Goal: Download file/media

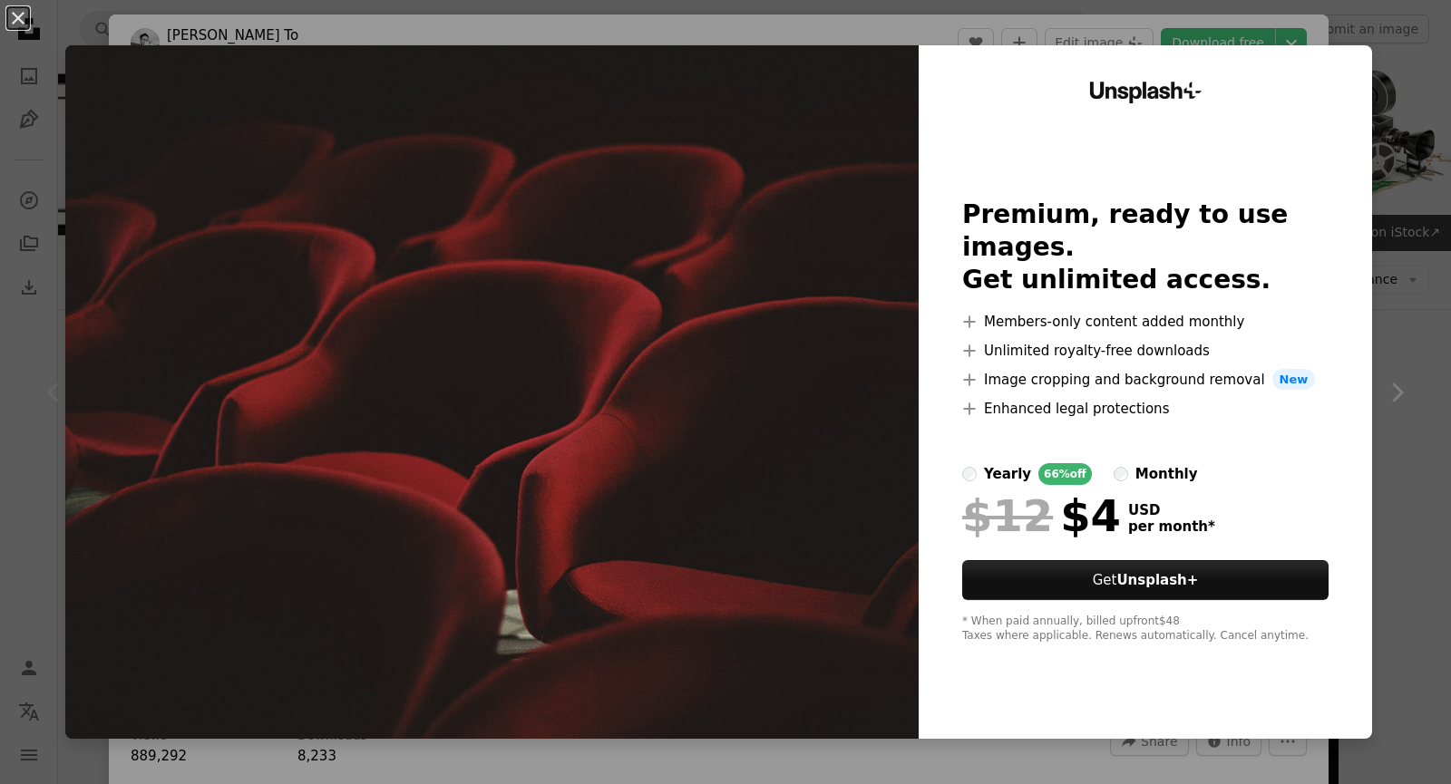
scroll to position [816, 0]
click at [1385, 398] on div "An X shape Unsplash+ Premium, ready to use images. Get unlimited access. A plus…" at bounding box center [725, 392] width 1451 height 784
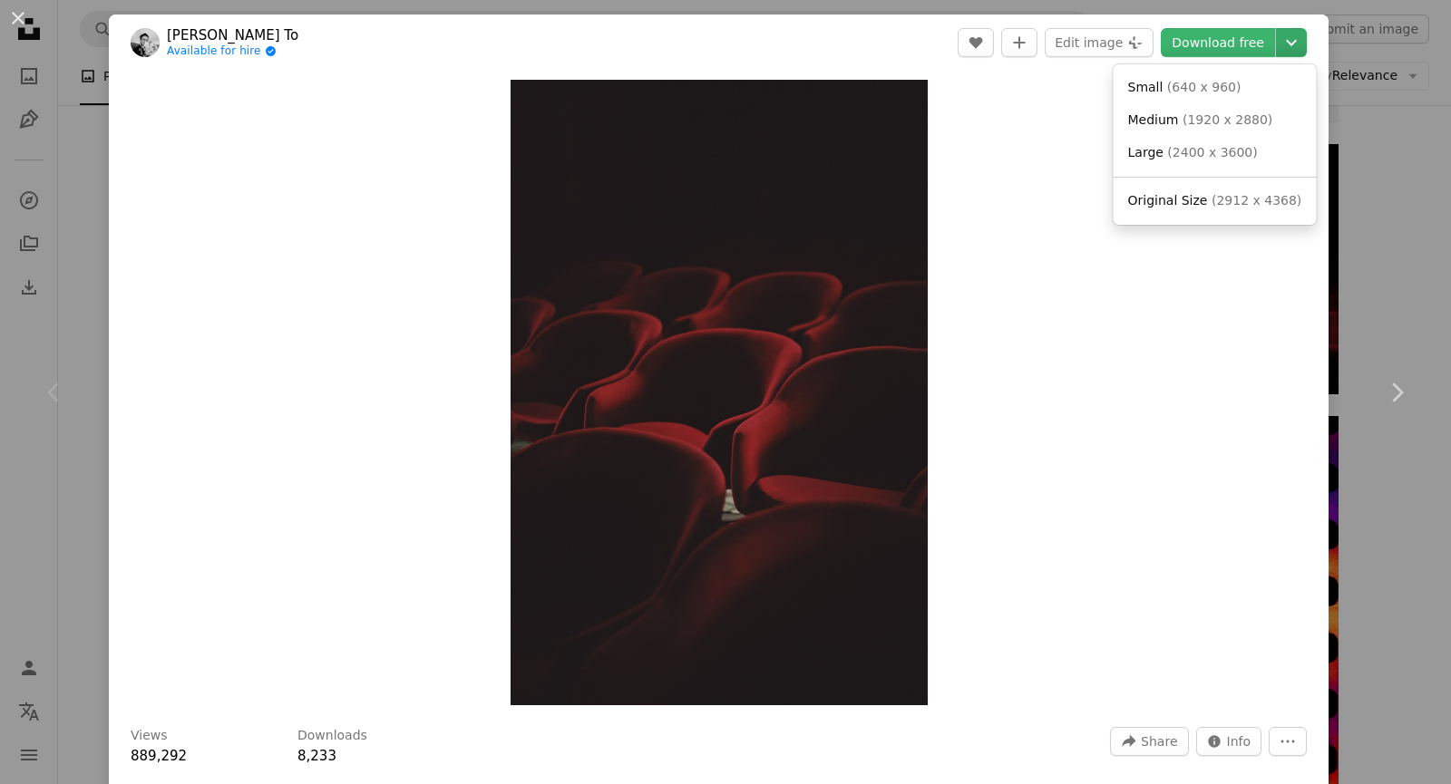
click at [1277, 43] on icon "Chevron down" at bounding box center [1291, 43] width 29 height 22
click at [1224, 151] on span "( 2400 x 3600 )" at bounding box center [1212, 152] width 90 height 15
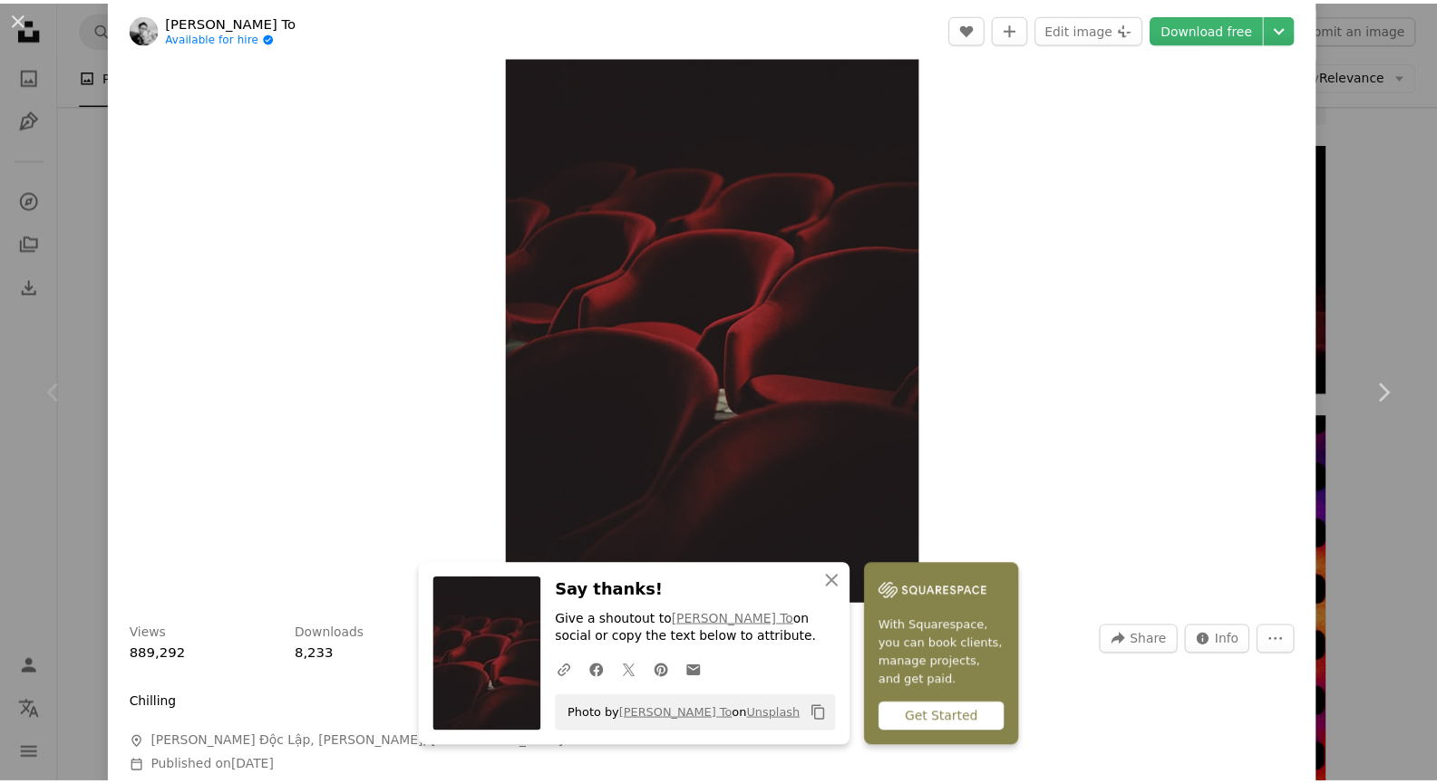
scroll to position [363, 0]
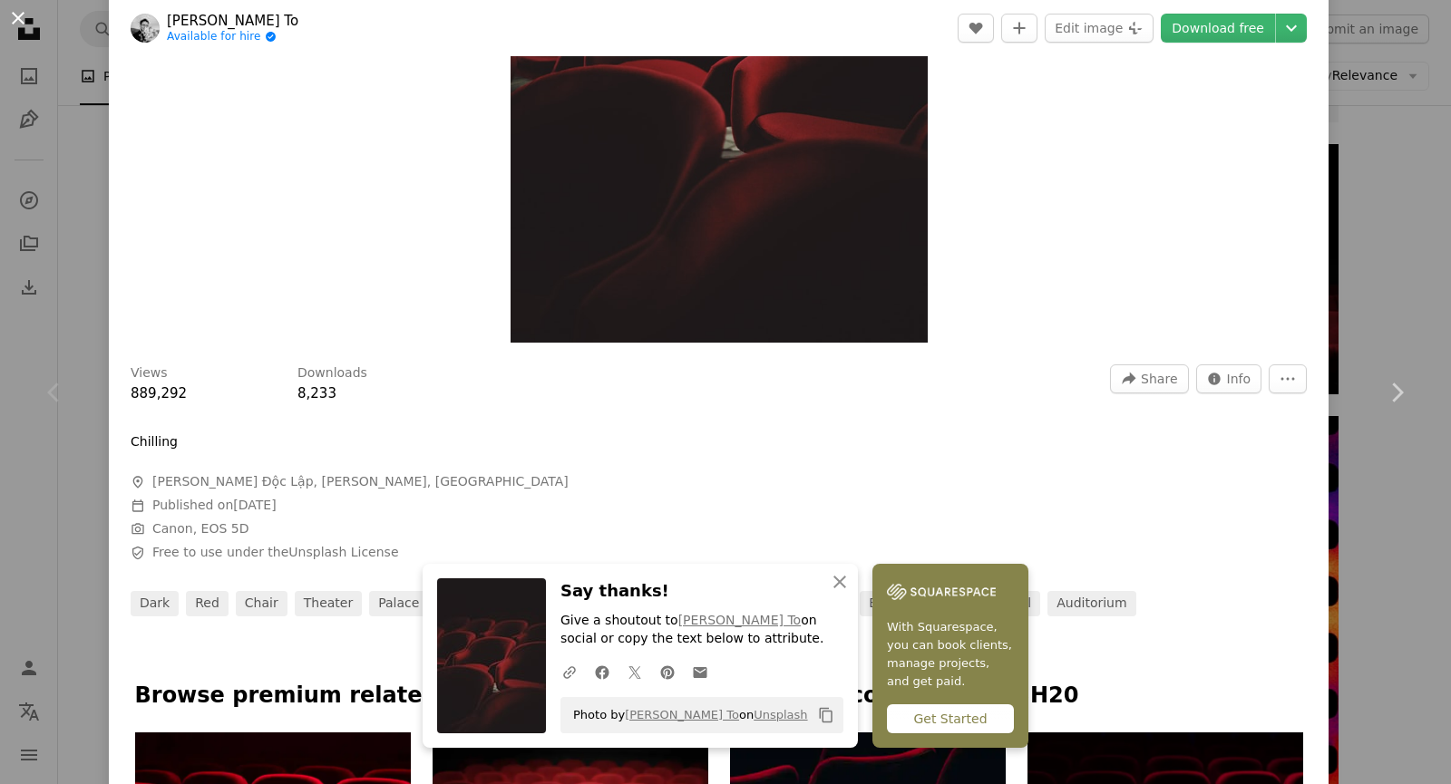
click at [19, 26] on button "An X shape" at bounding box center [18, 18] width 22 height 22
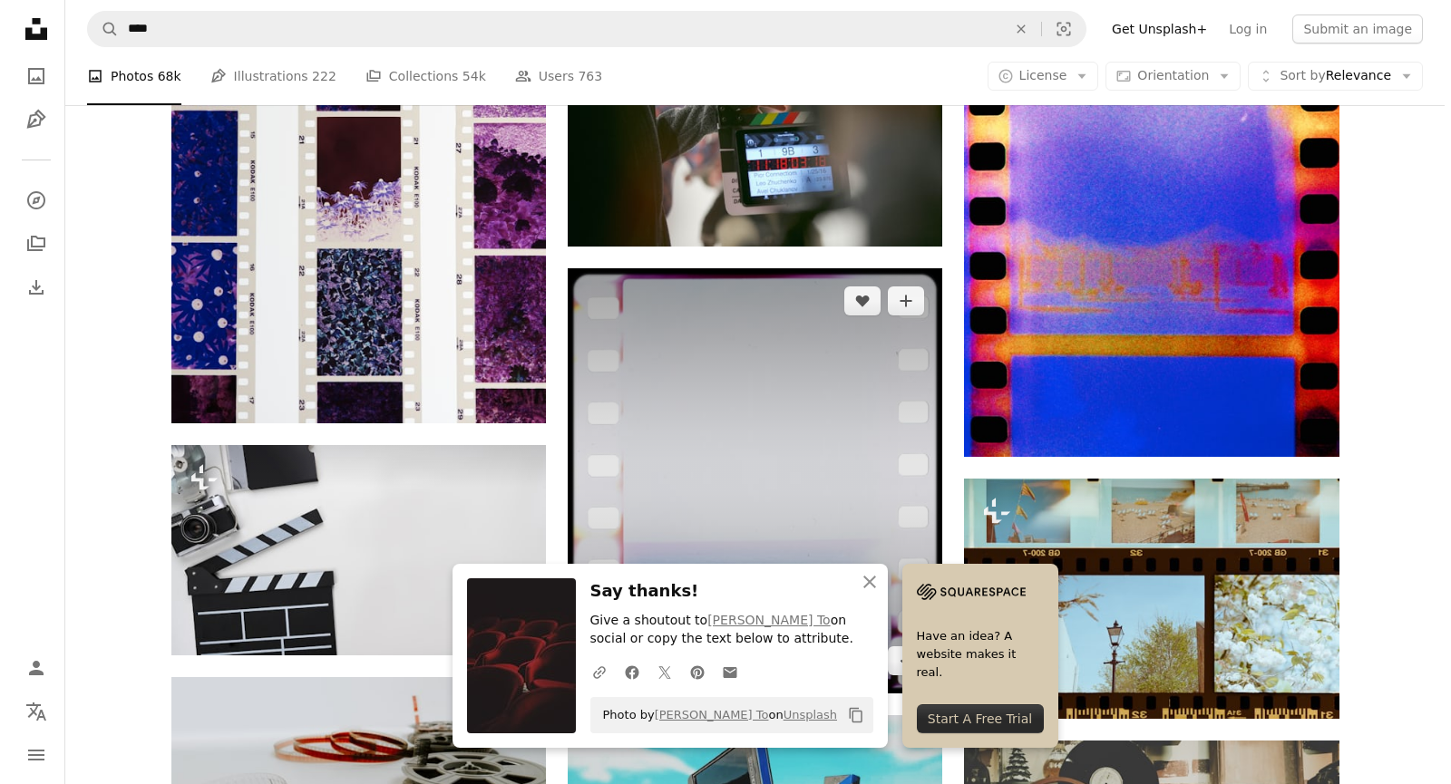
scroll to position [1270, 0]
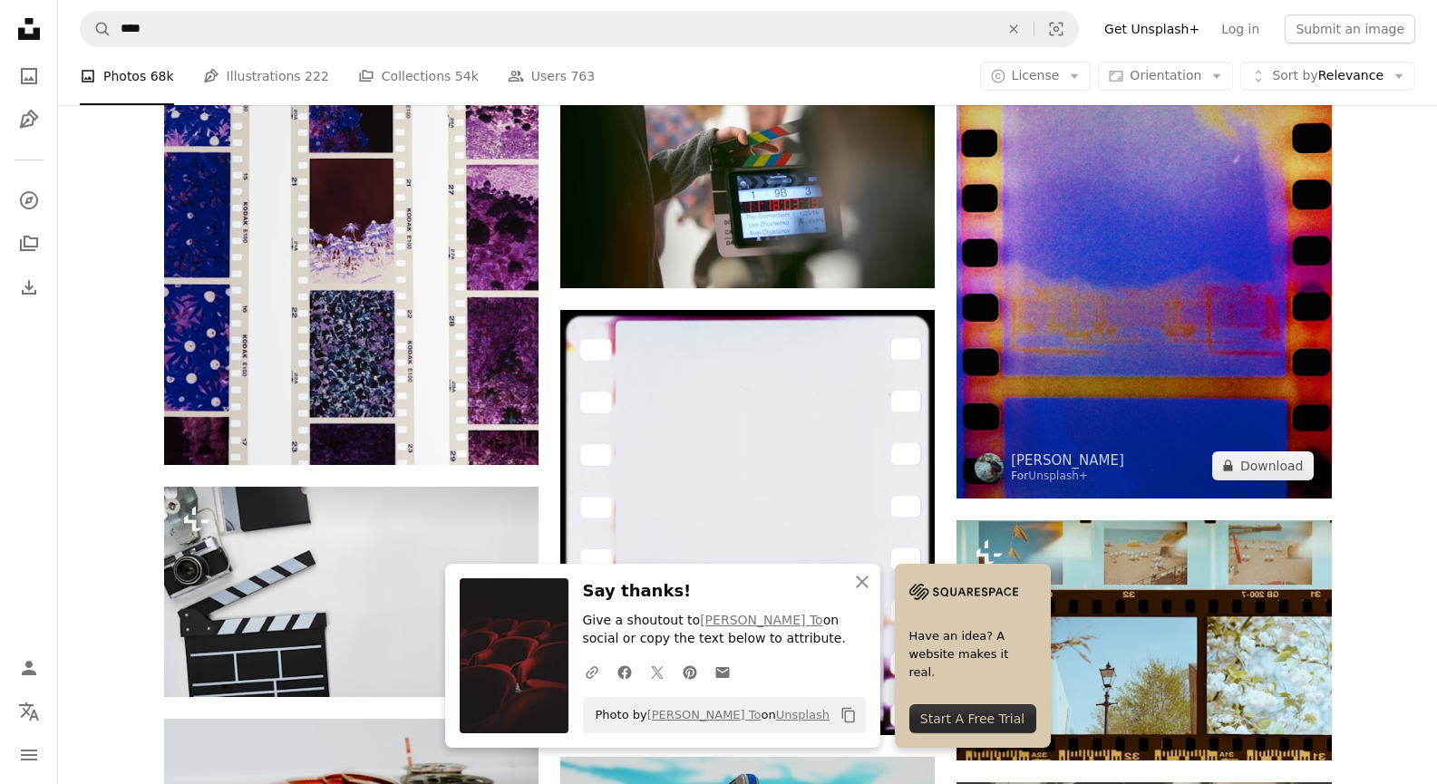
click at [1123, 255] on img at bounding box center [1144, 231] width 375 height 536
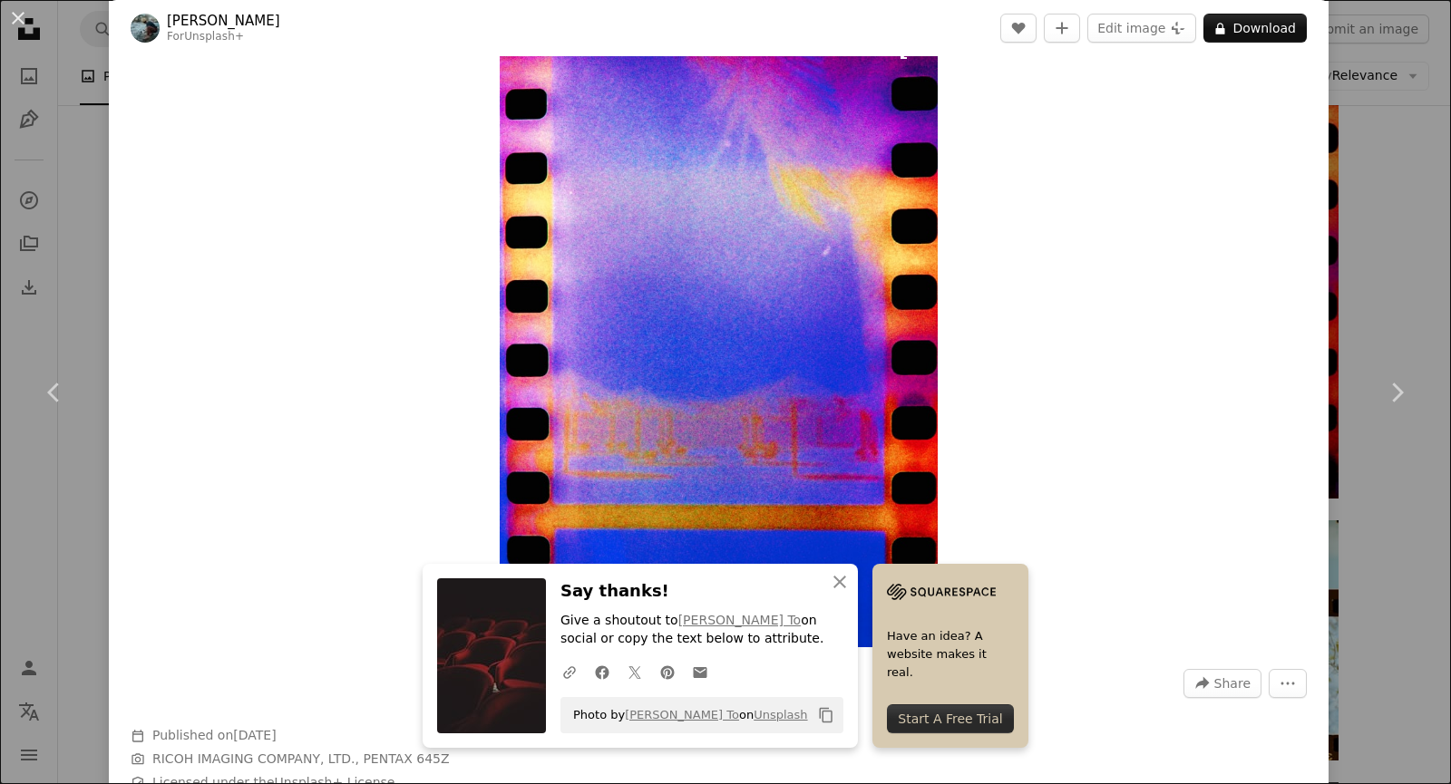
scroll to position [91, 0]
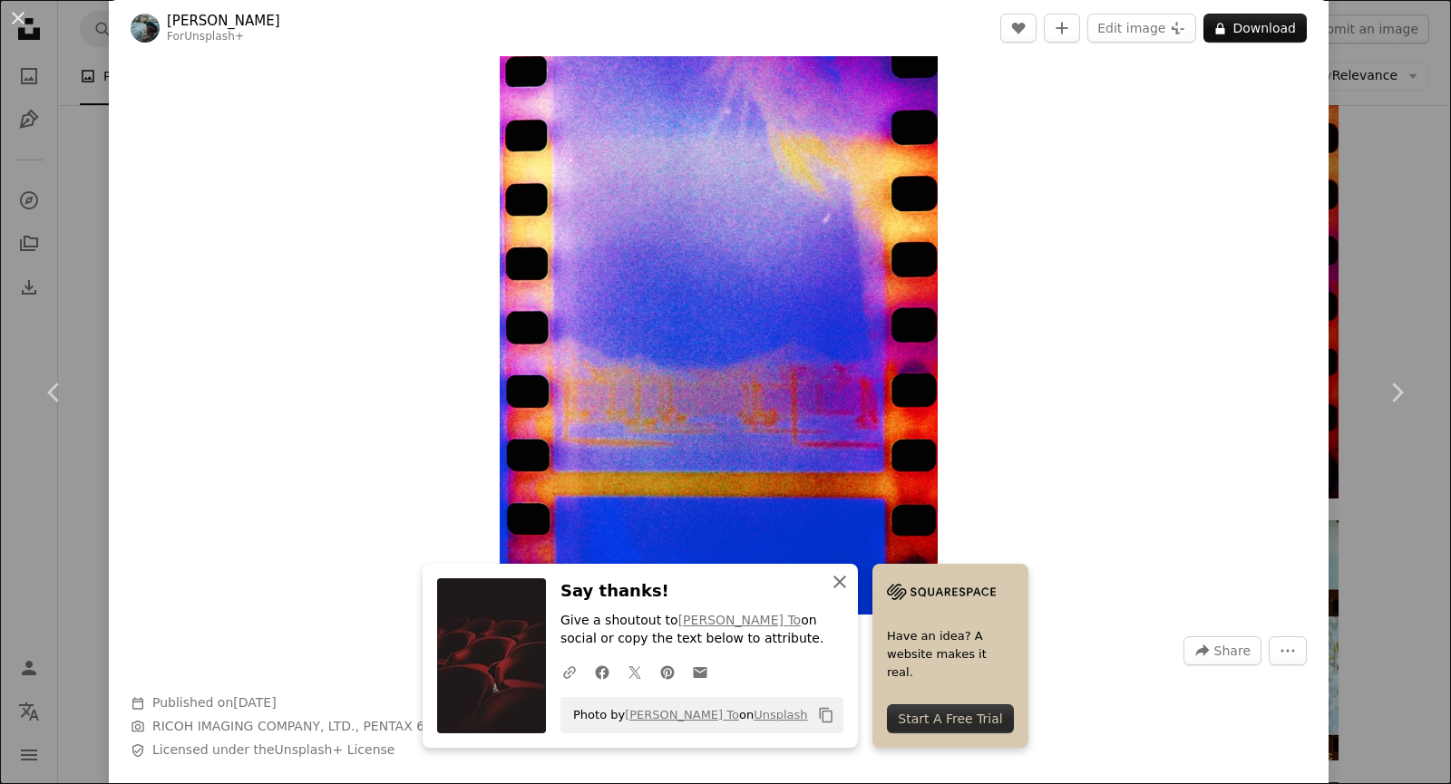
click at [830, 585] on icon "An X shape" at bounding box center [840, 582] width 22 height 22
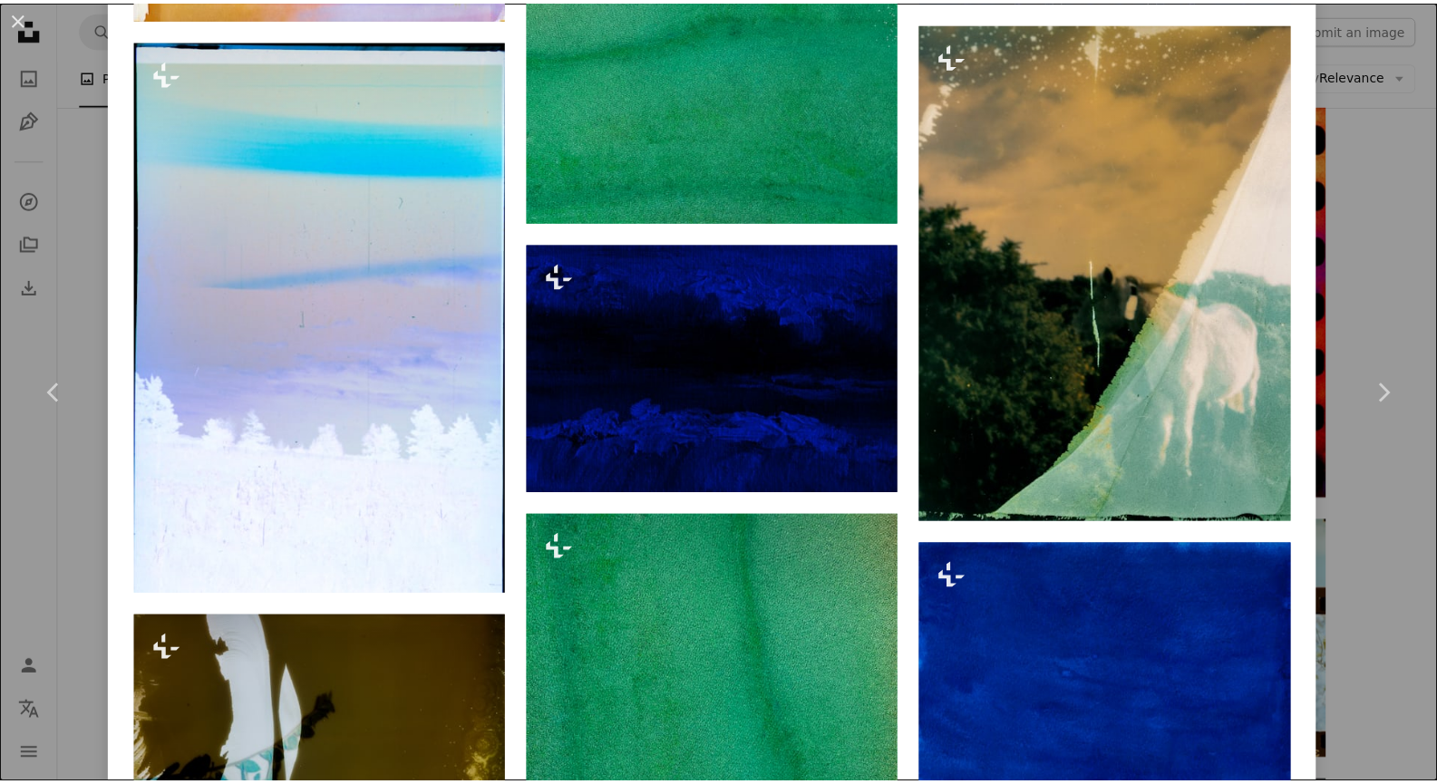
scroll to position [5892, 0]
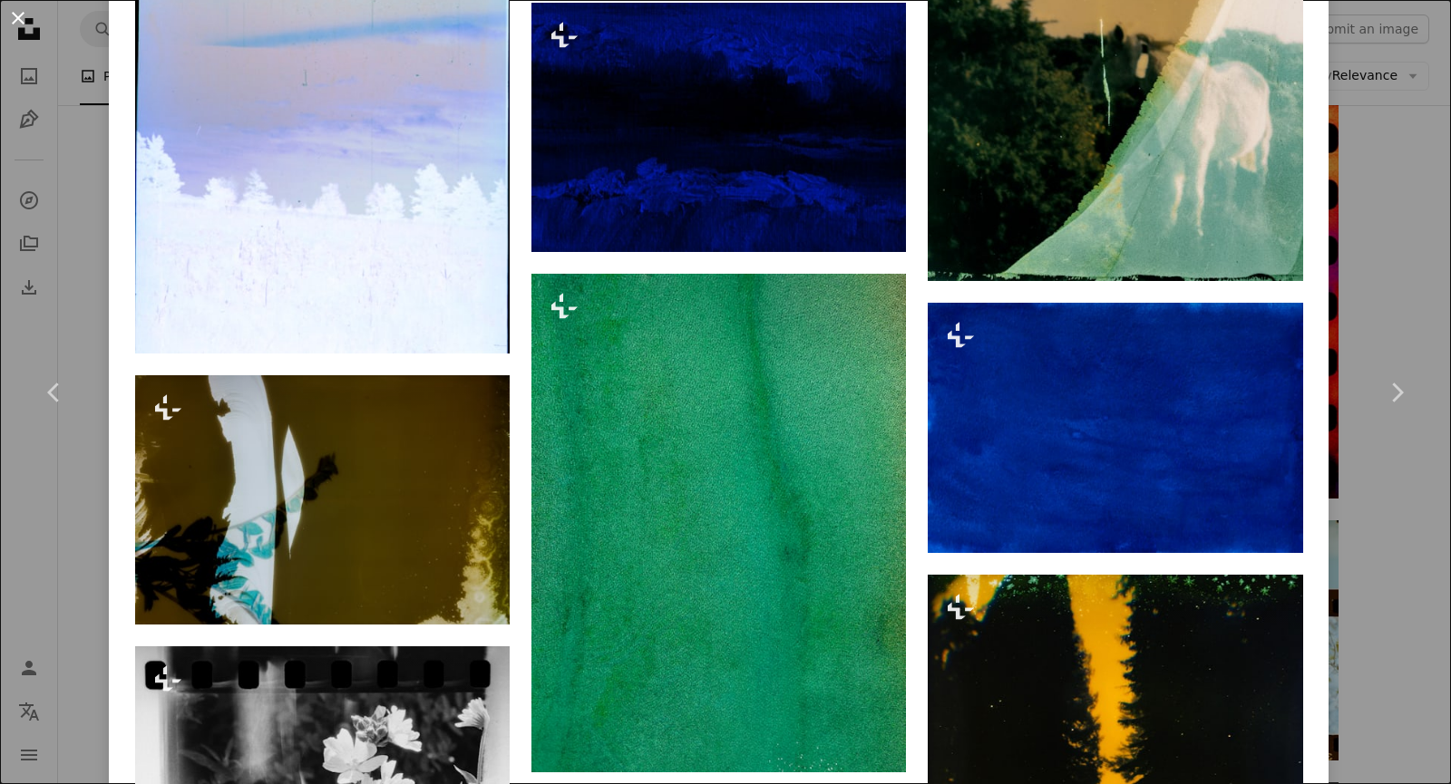
click at [15, 24] on button "An X shape" at bounding box center [18, 18] width 22 height 22
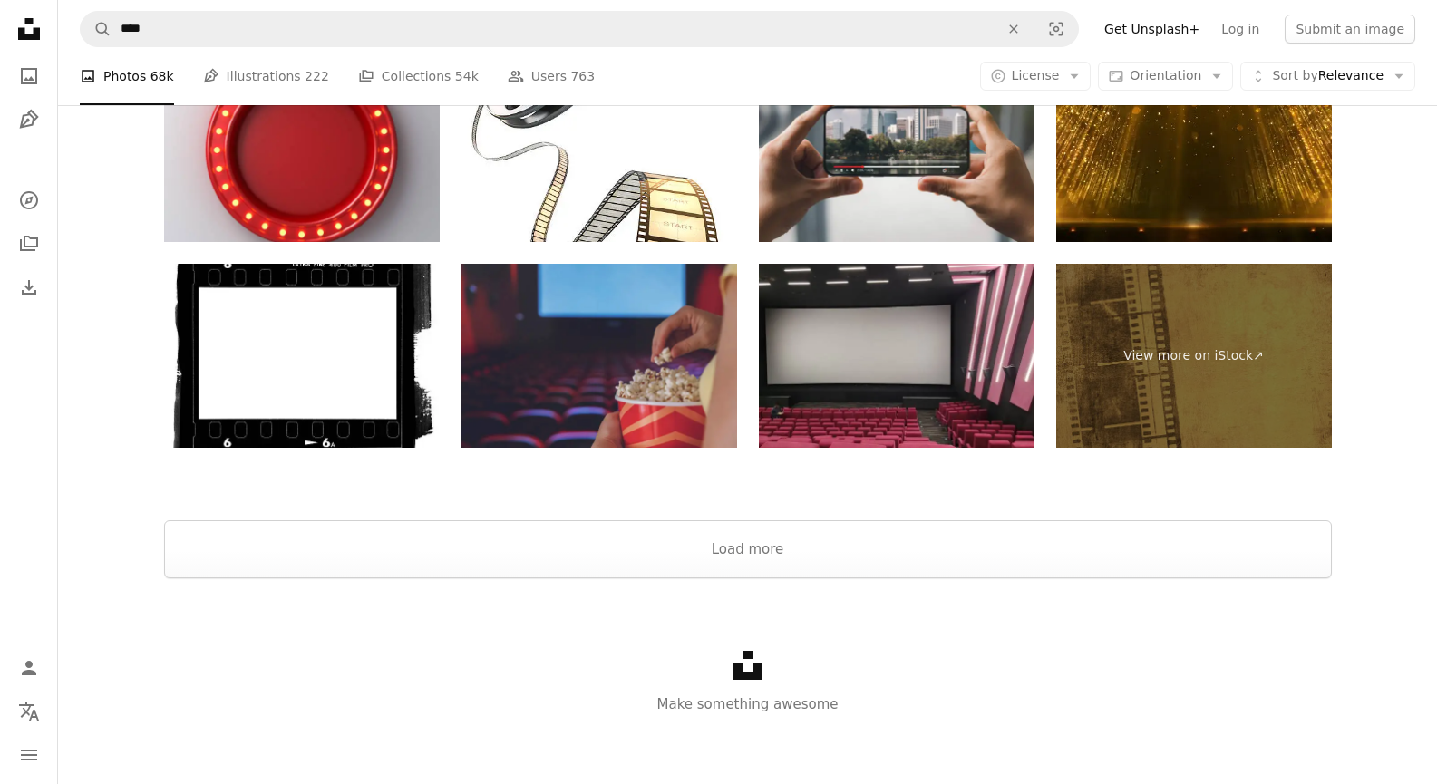
scroll to position [3139, 0]
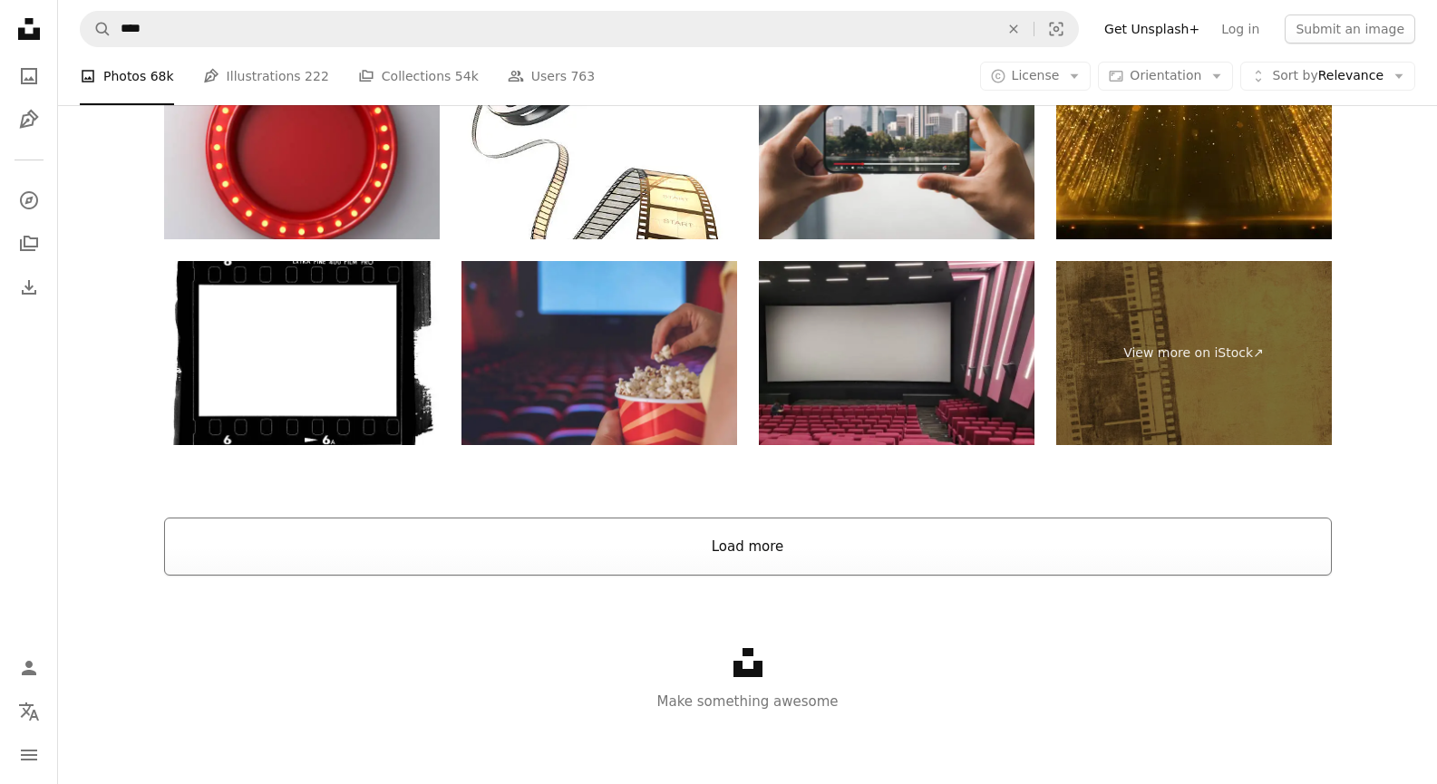
click at [715, 562] on button "Load more" at bounding box center [748, 547] width 1168 height 58
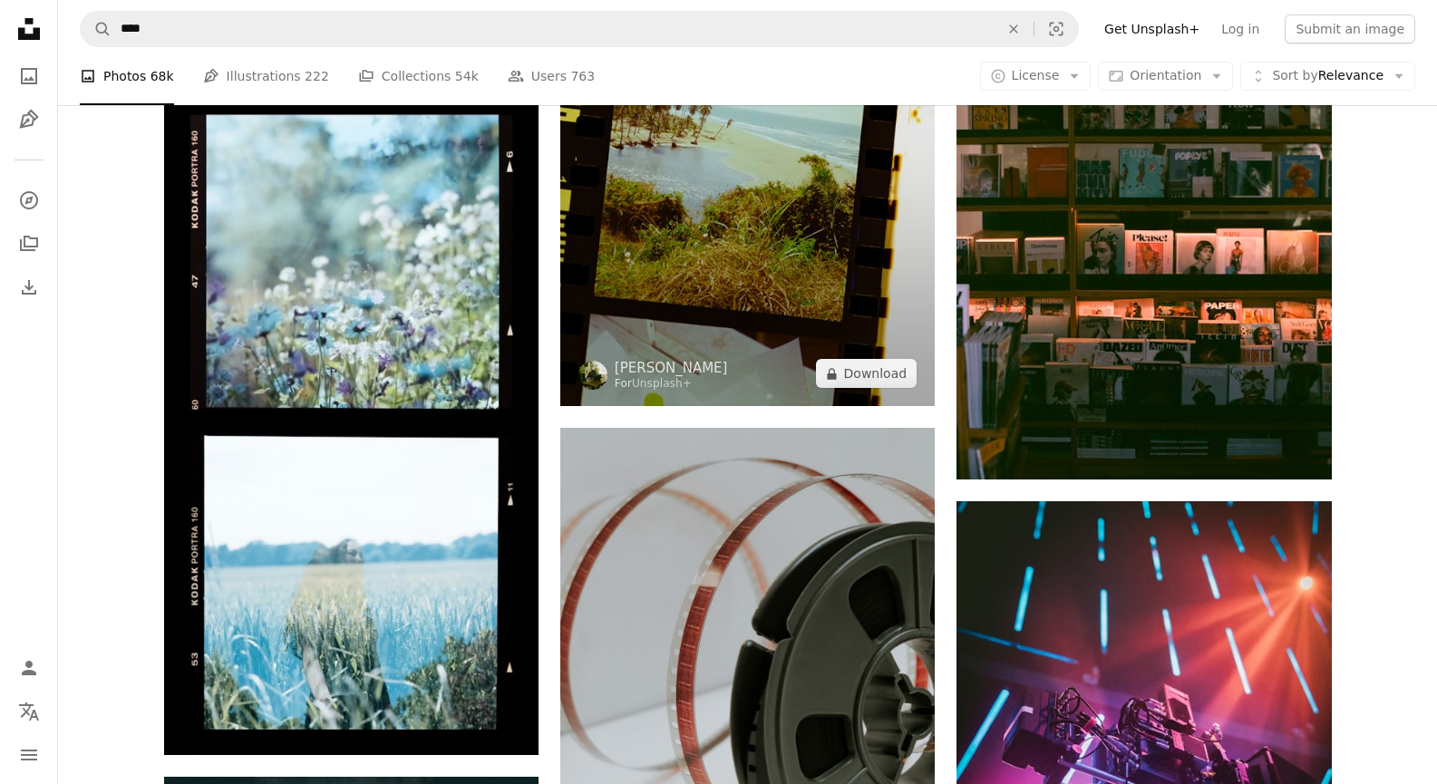
scroll to position [6222, 0]
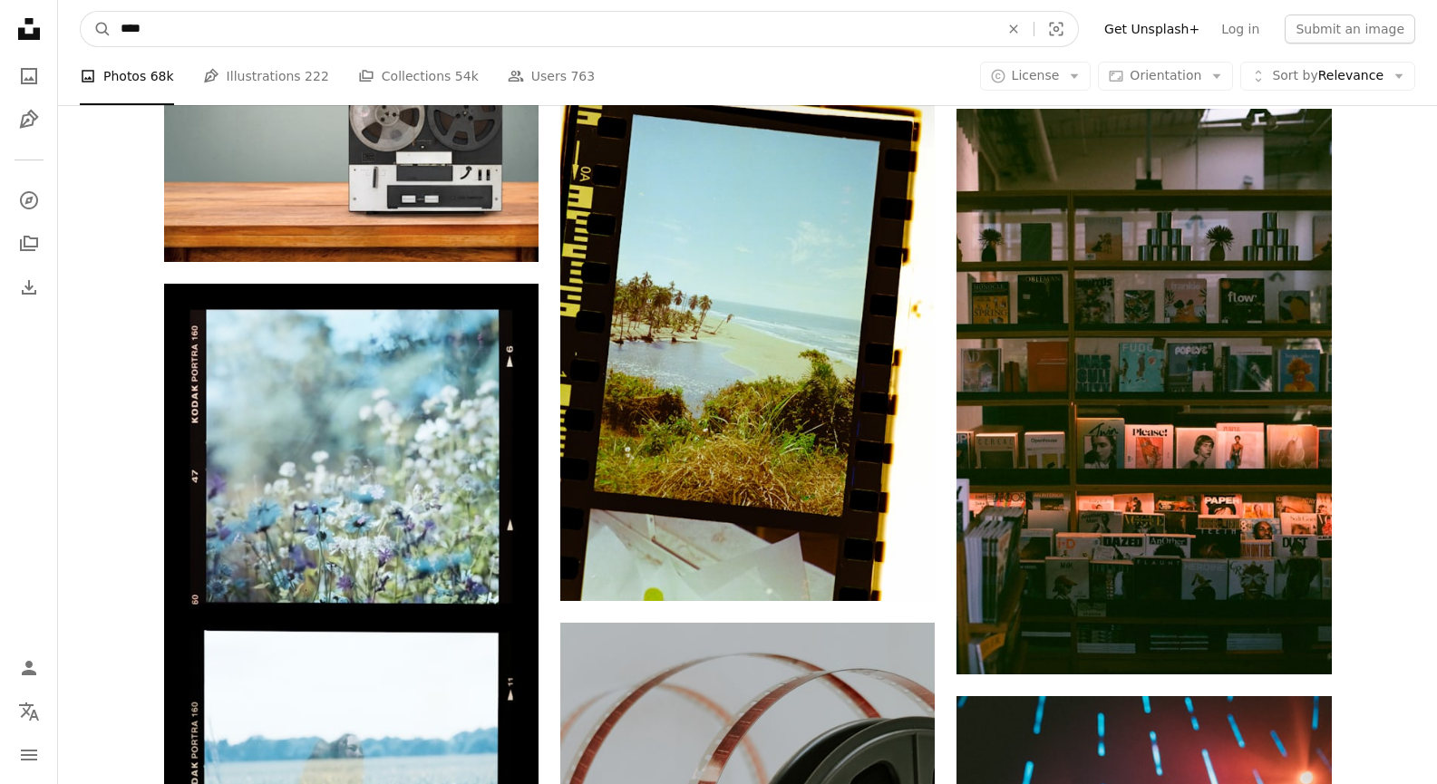
click at [533, 27] on input "****" at bounding box center [553, 29] width 882 height 34
type input "**********"
click button "A magnifying glass" at bounding box center [96, 29] width 31 height 34
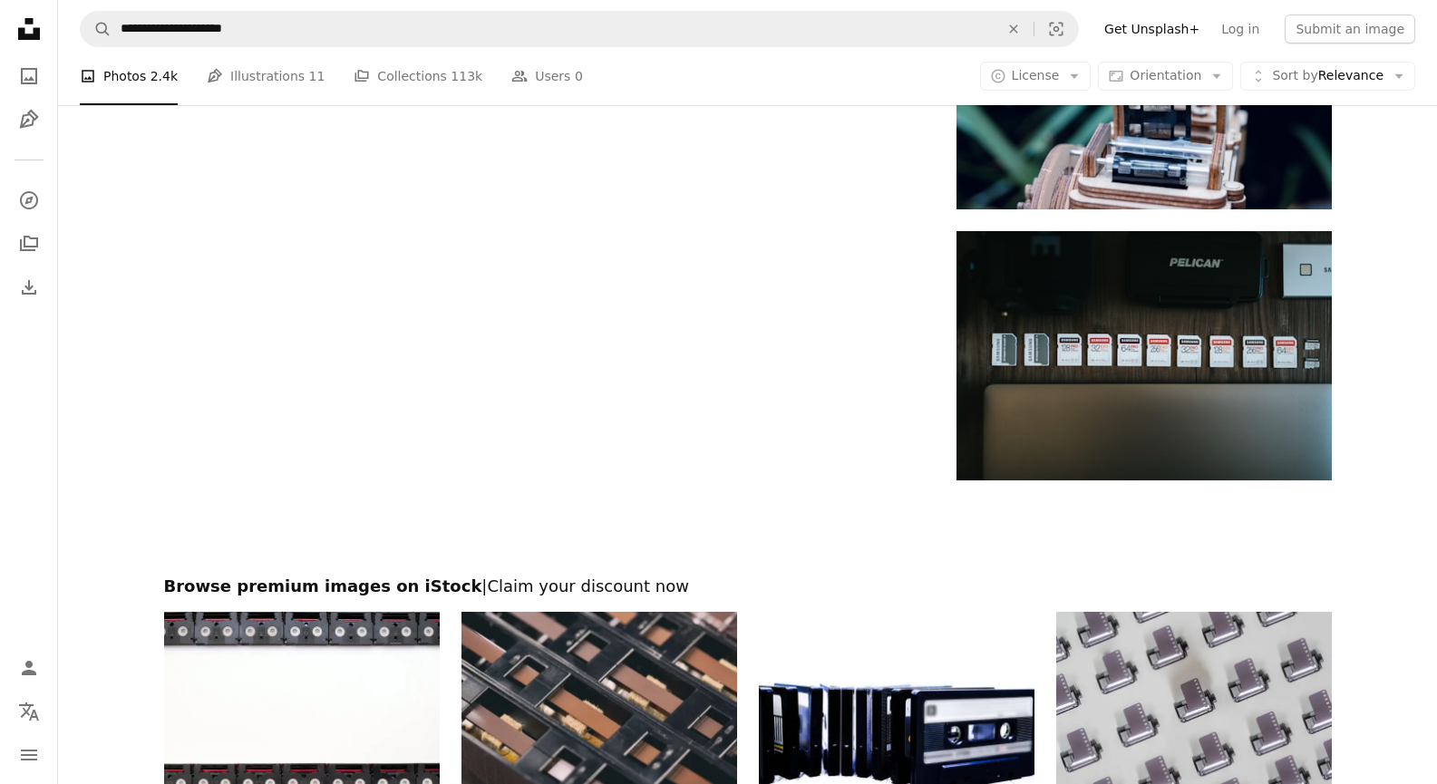
scroll to position [2902, 0]
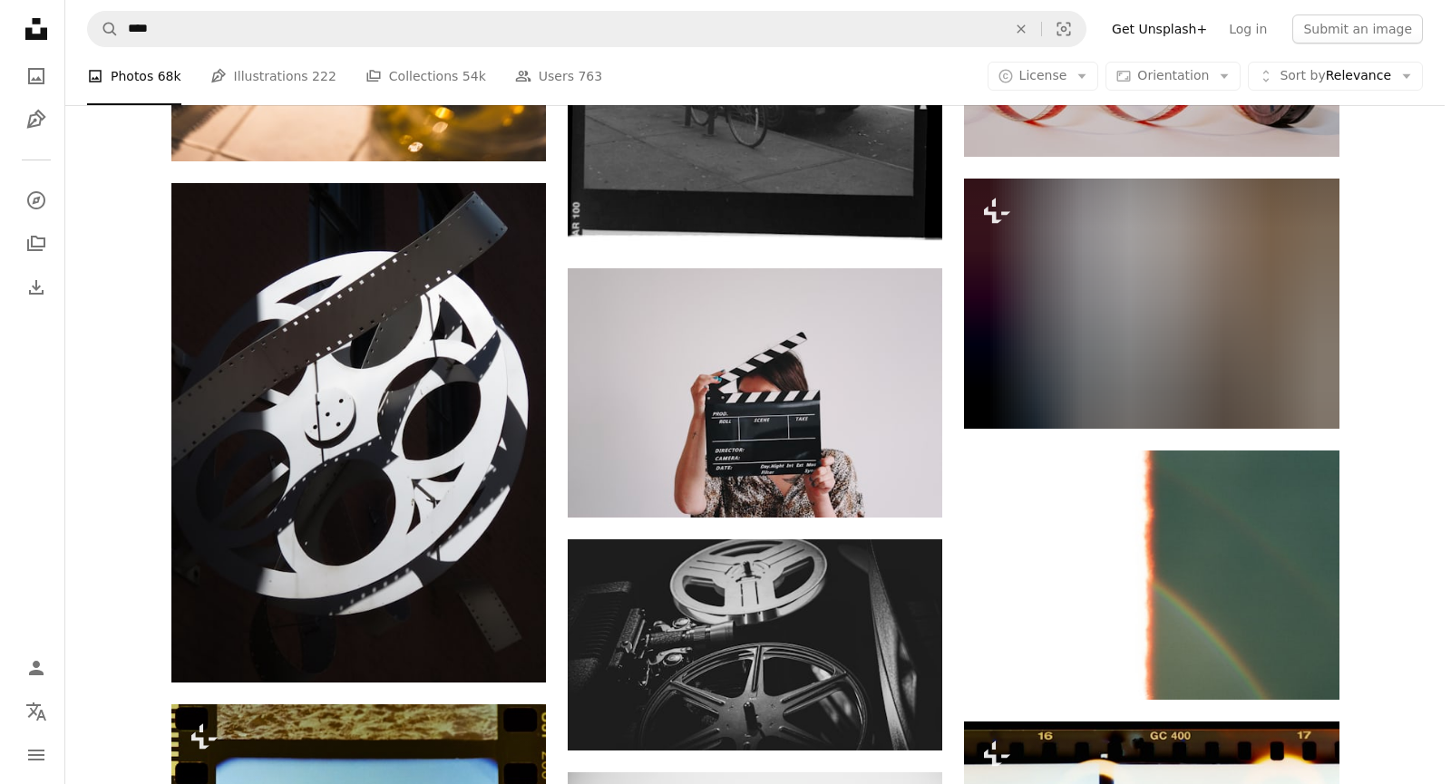
scroll to position [6222, 0]
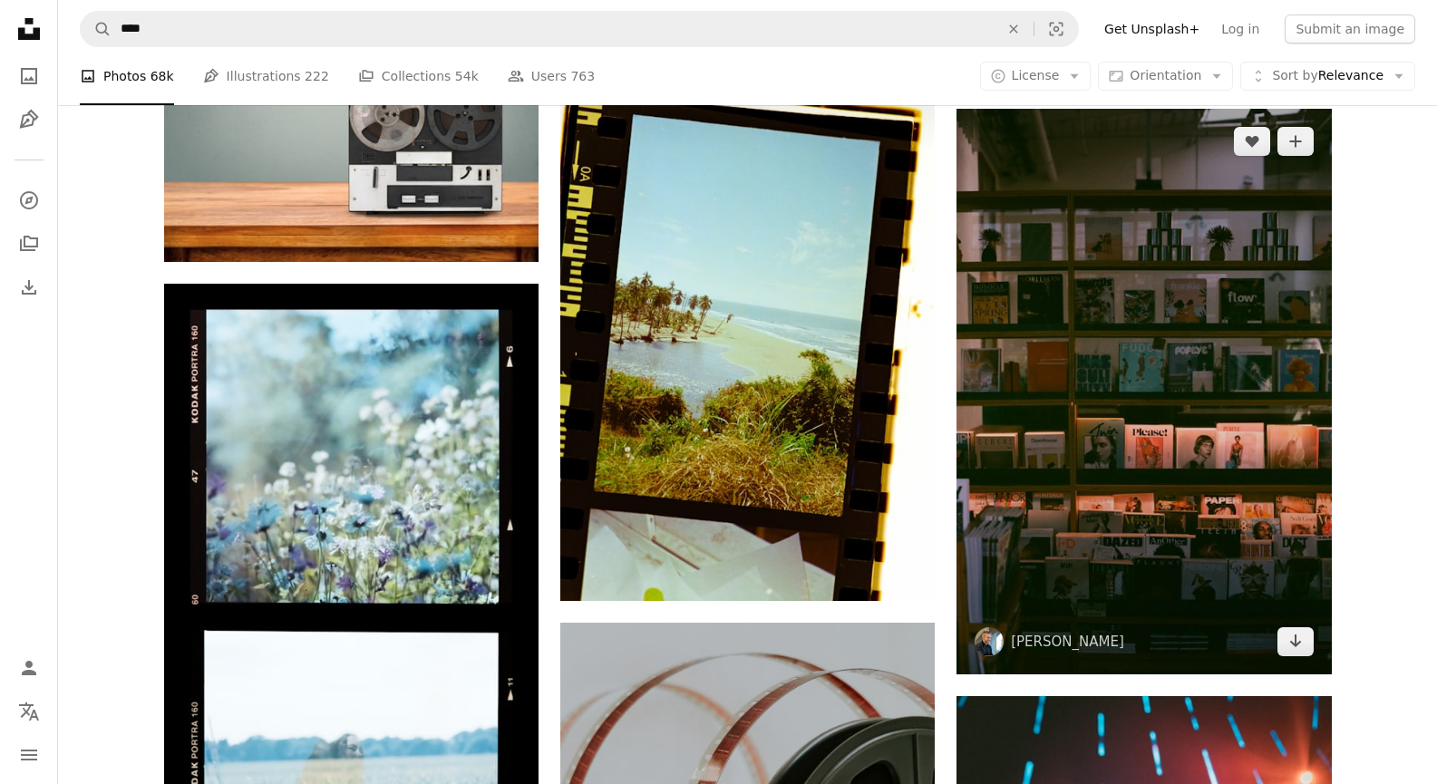
click at [1039, 353] on img at bounding box center [1144, 391] width 375 height 565
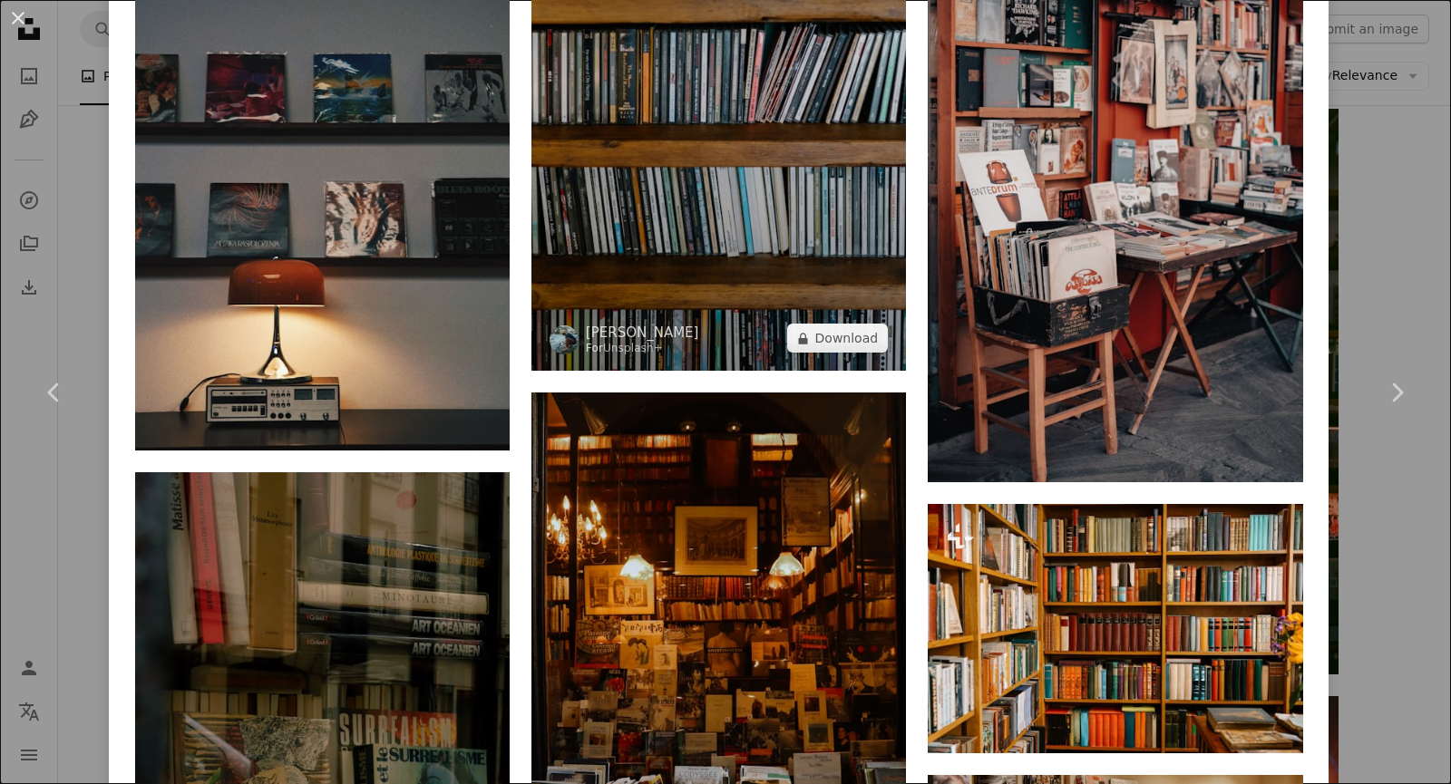
scroll to position [7889, 0]
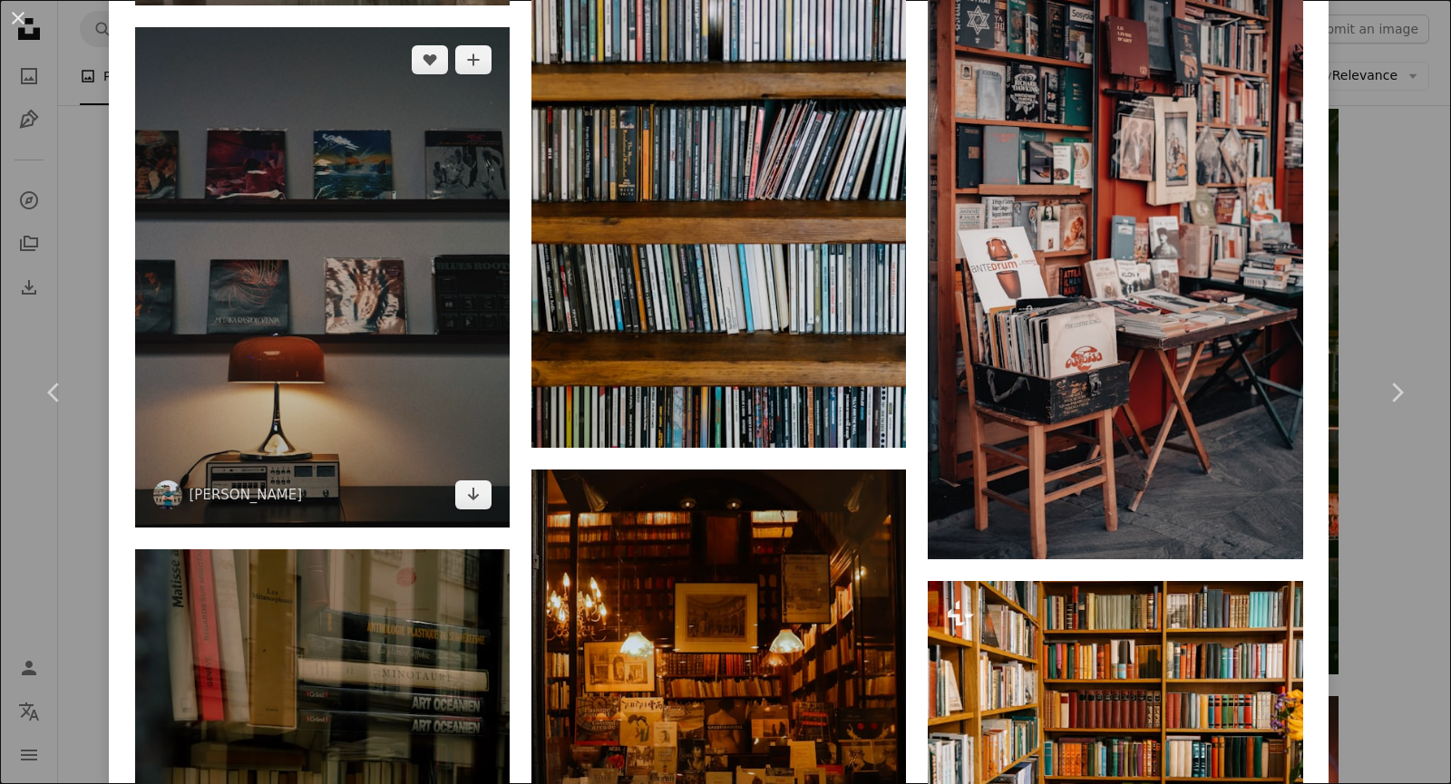
click at [299, 271] on img at bounding box center [322, 277] width 375 height 500
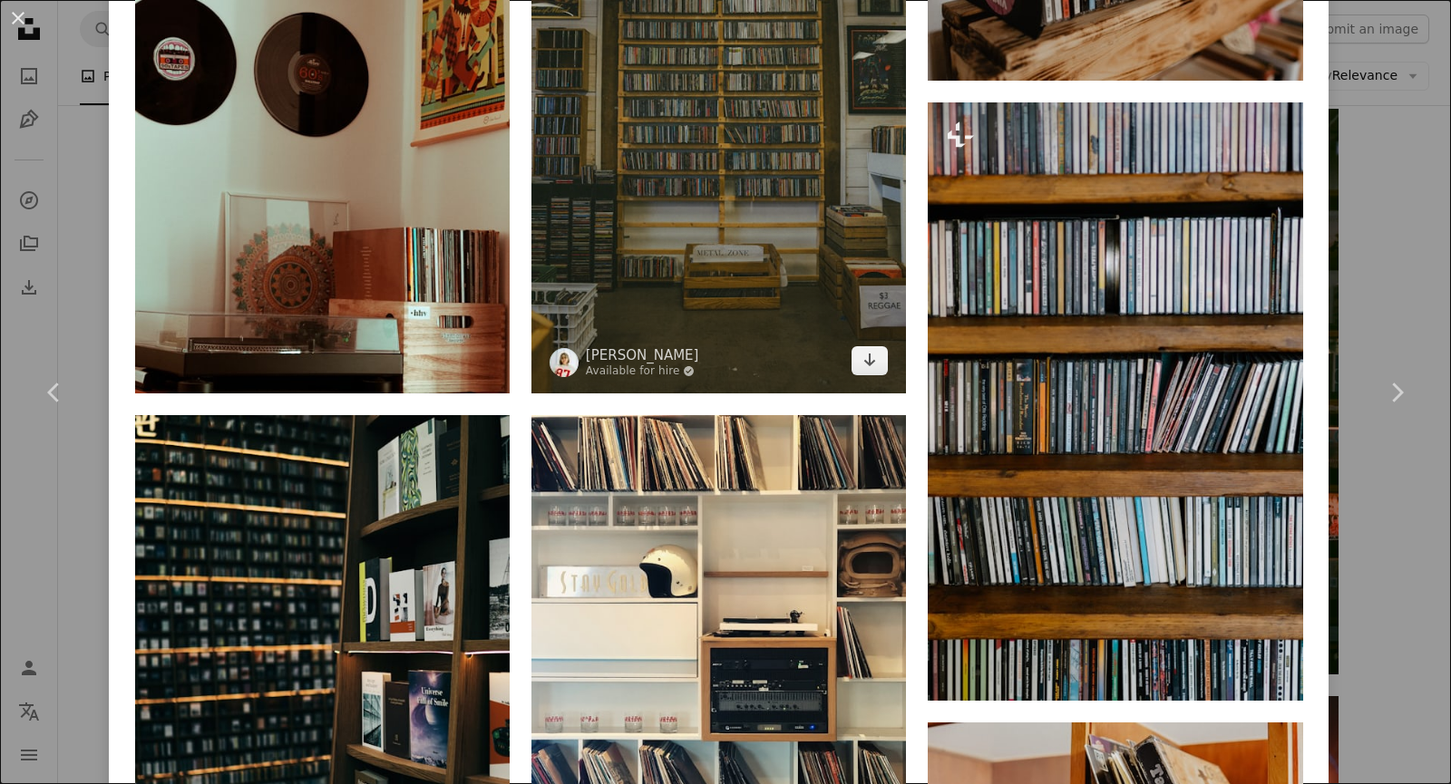
scroll to position [1542, 0]
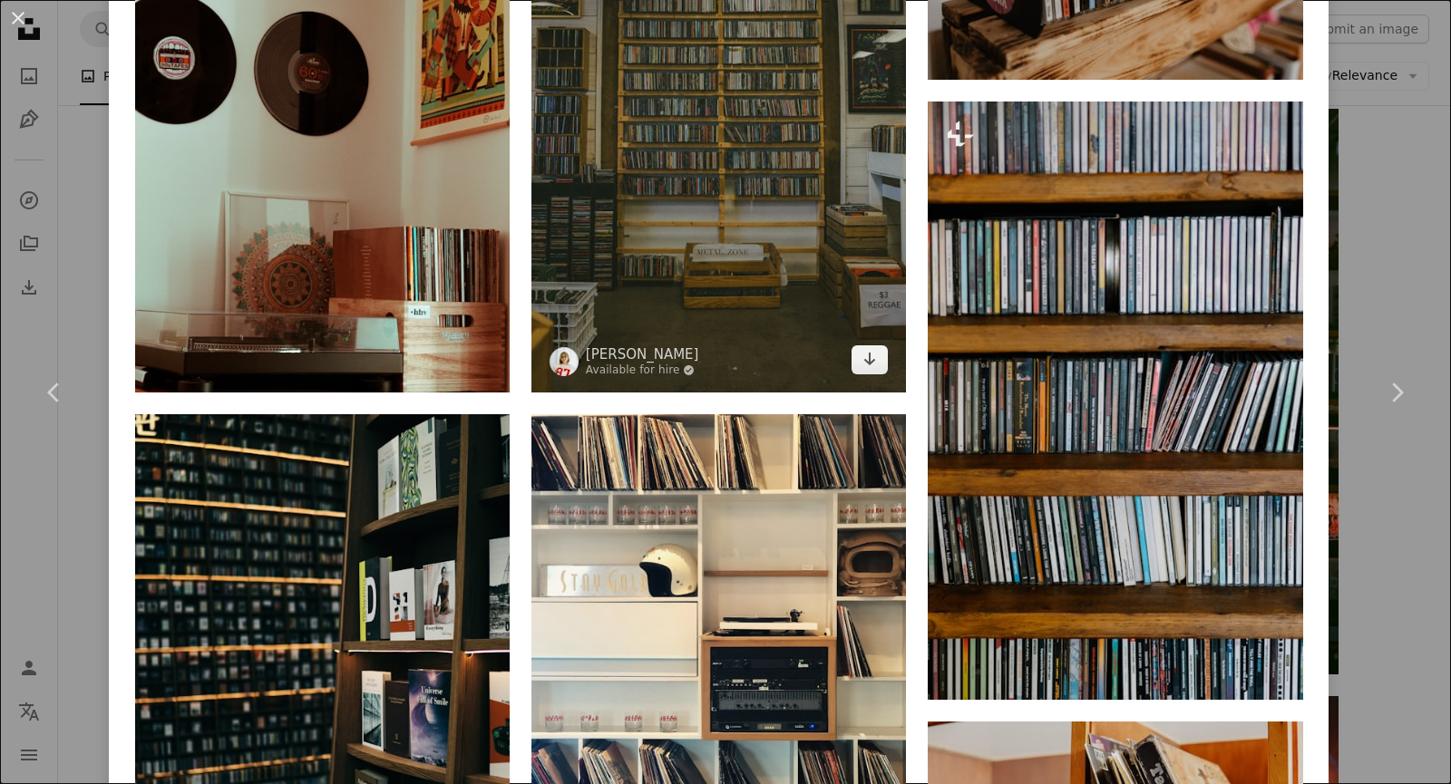
click at [681, 196] on img at bounding box center [718, 111] width 375 height 562
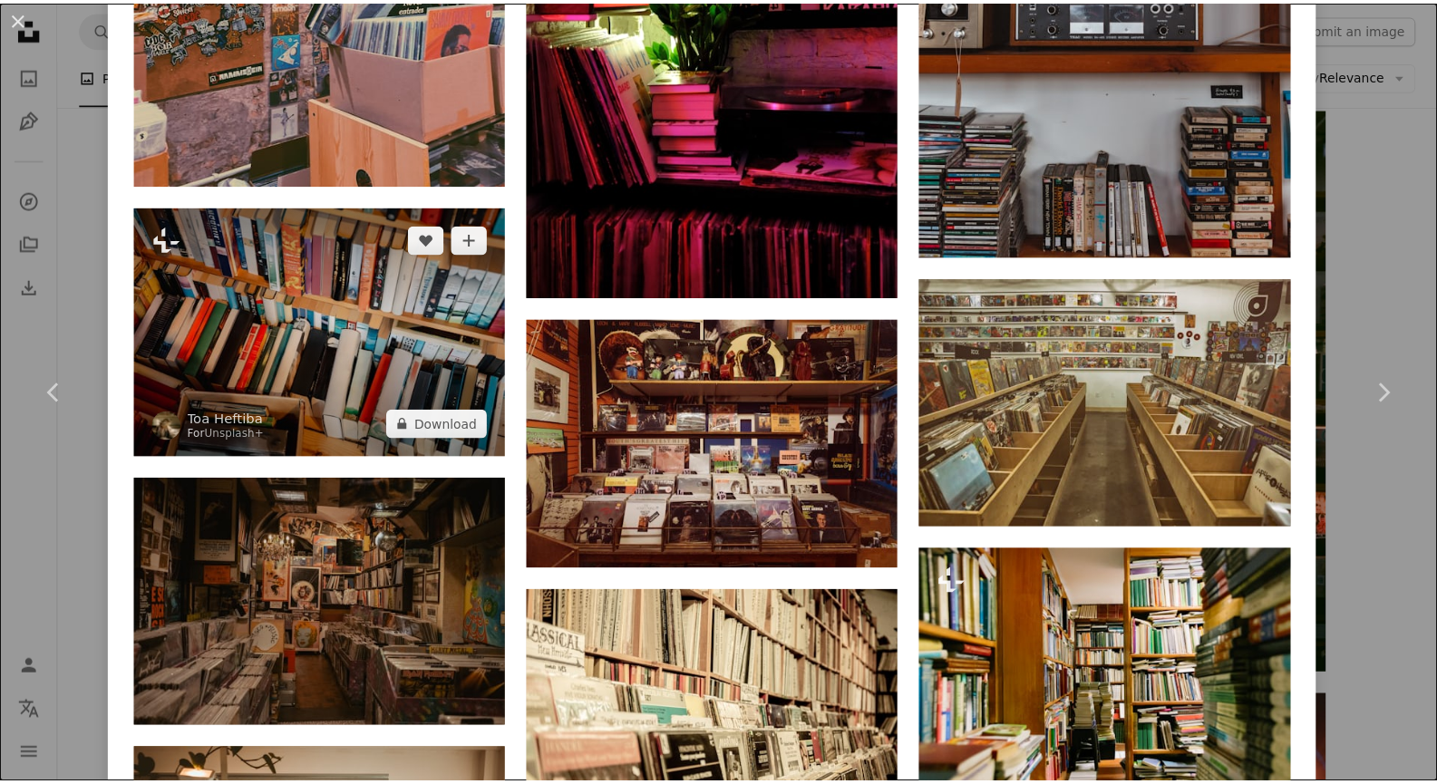
scroll to position [6983, 0]
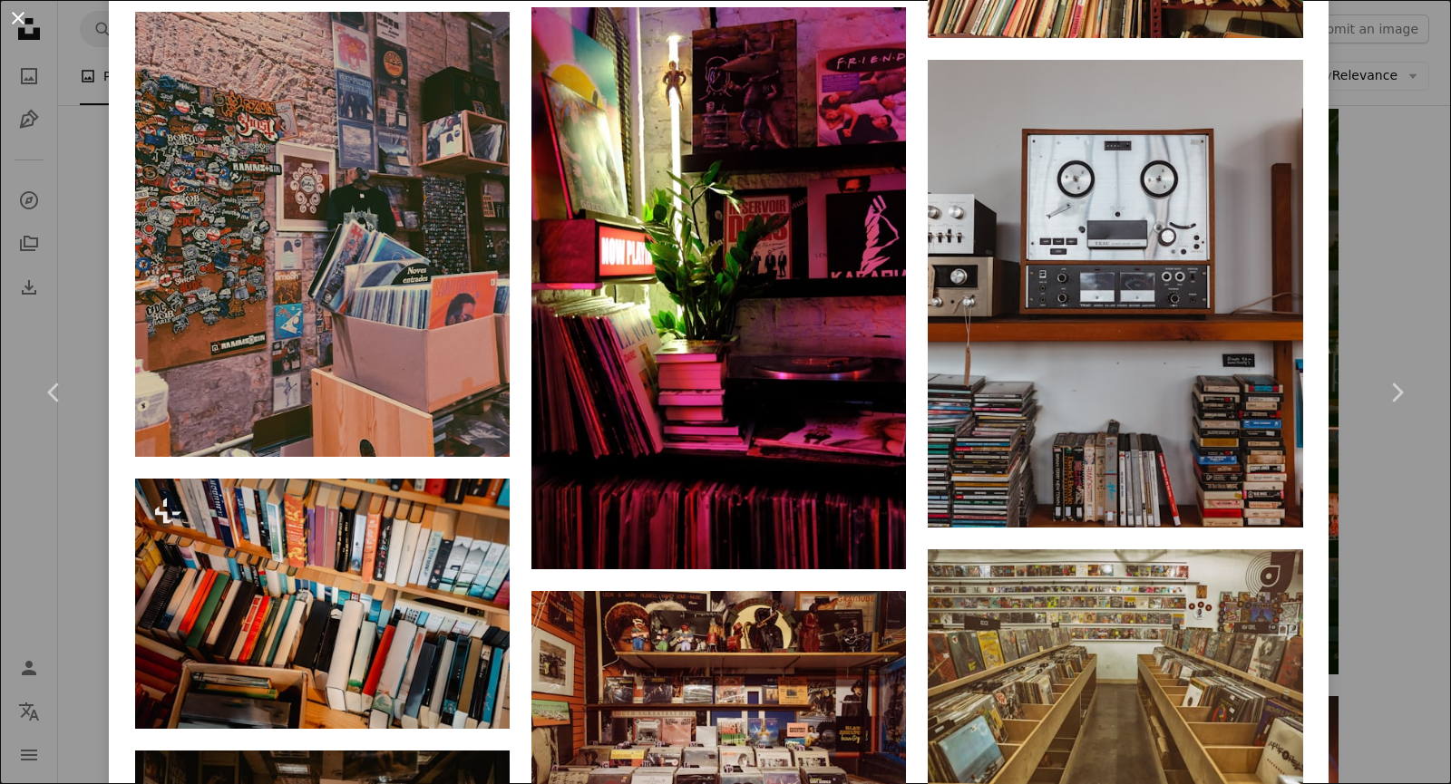
click at [23, 22] on button "An X shape" at bounding box center [18, 18] width 22 height 22
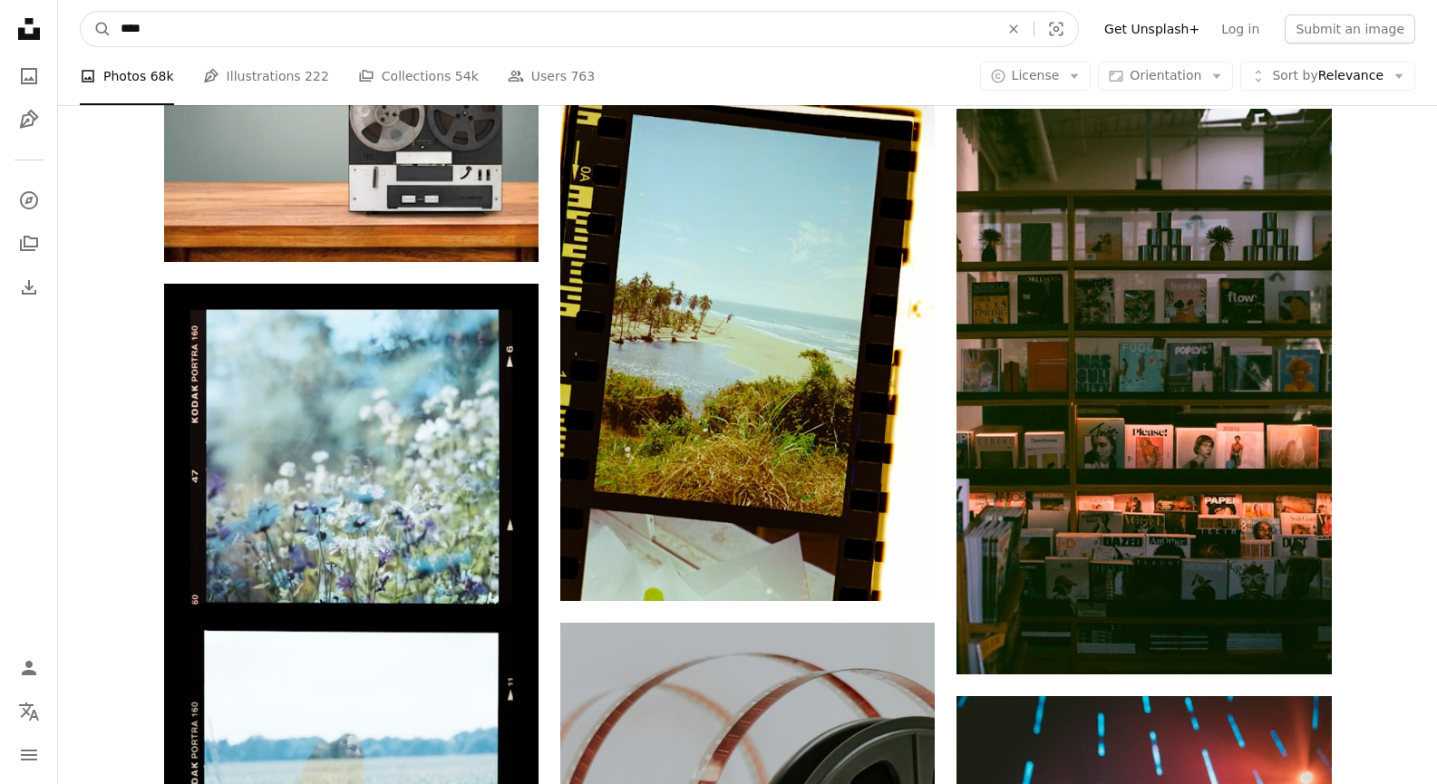
click at [263, 27] on input "****" at bounding box center [553, 29] width 882 height 34
click at [526, 38] on input "****" at bounding box center [553, 29] width 882 height 34
type input "*"
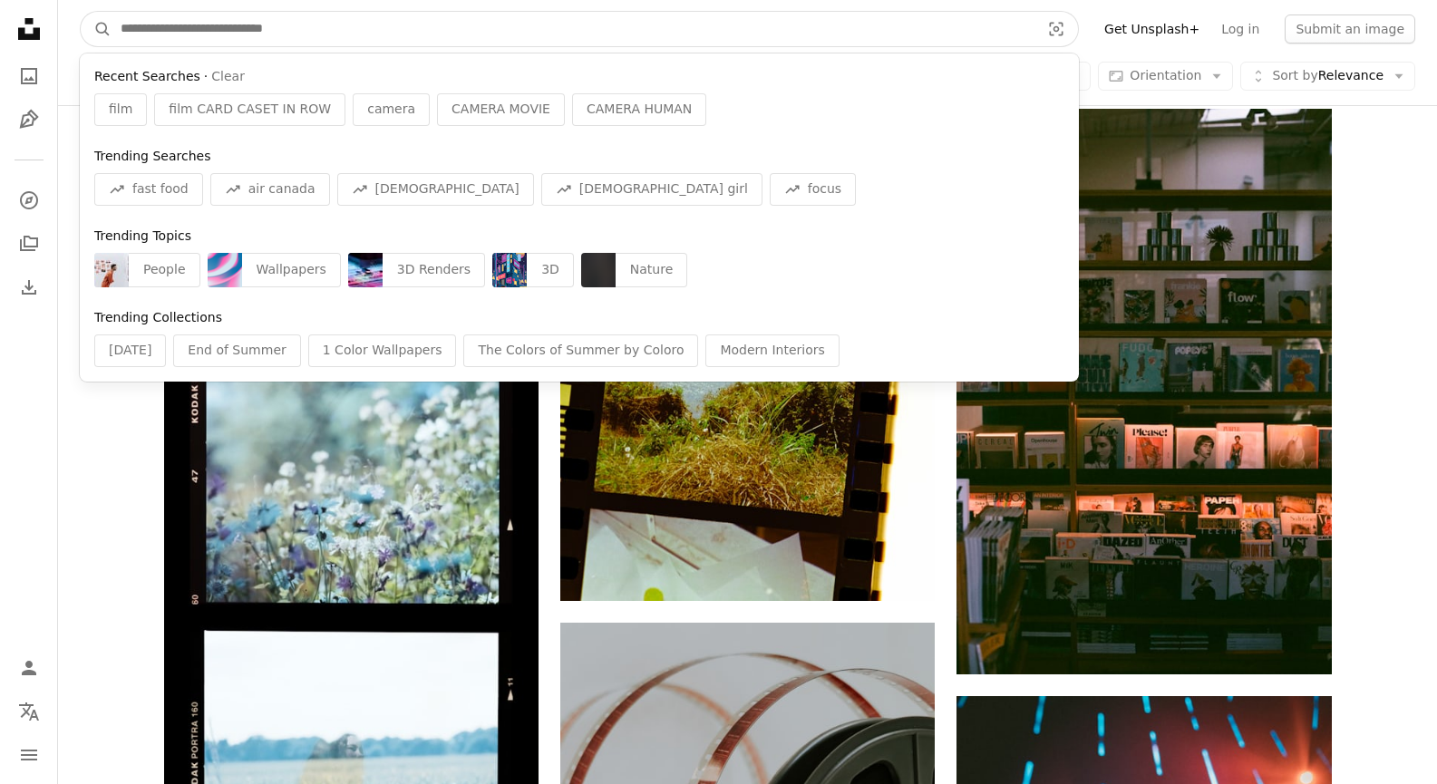
paste input "**********"
type input "**********"
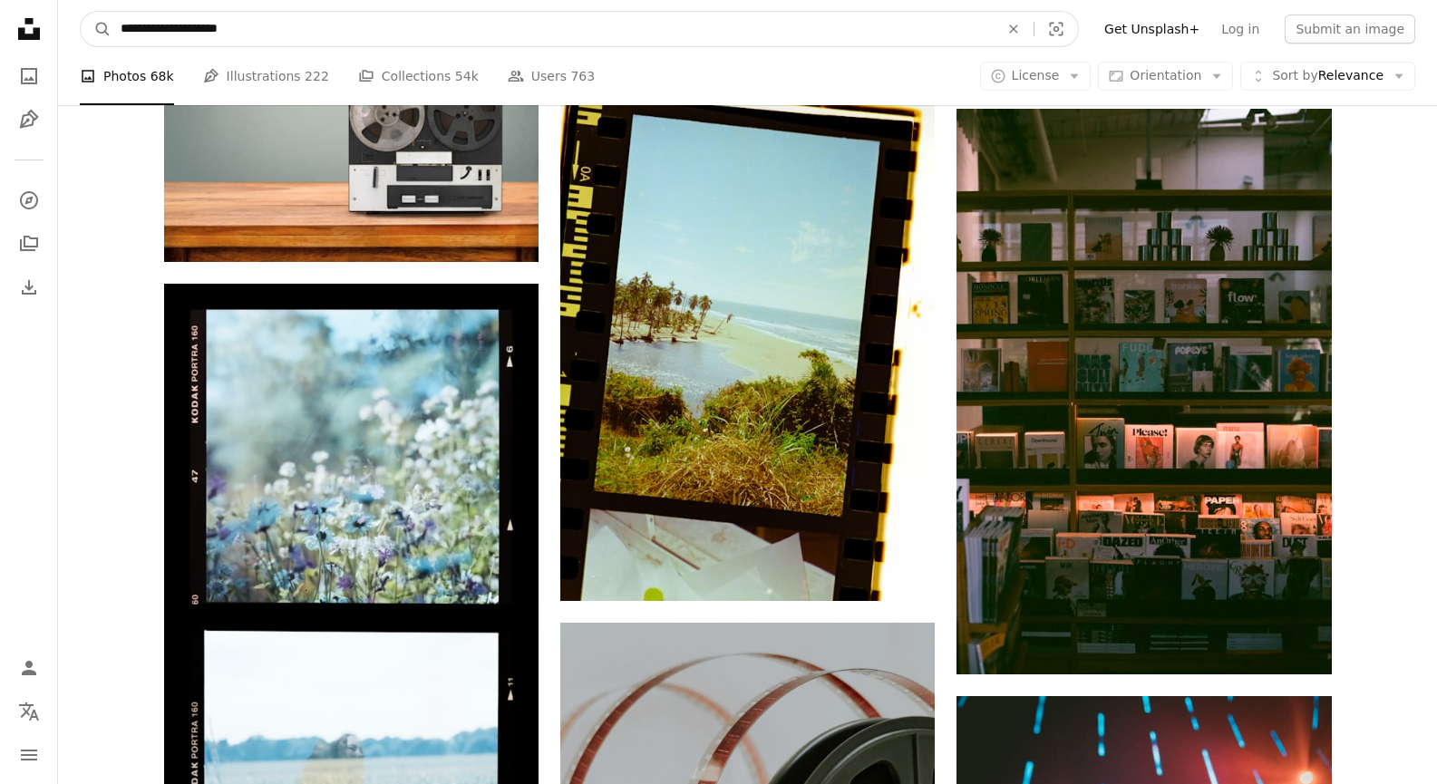
click button "A magnifying glass" at bounding box center [96, 29] width 31 height 34
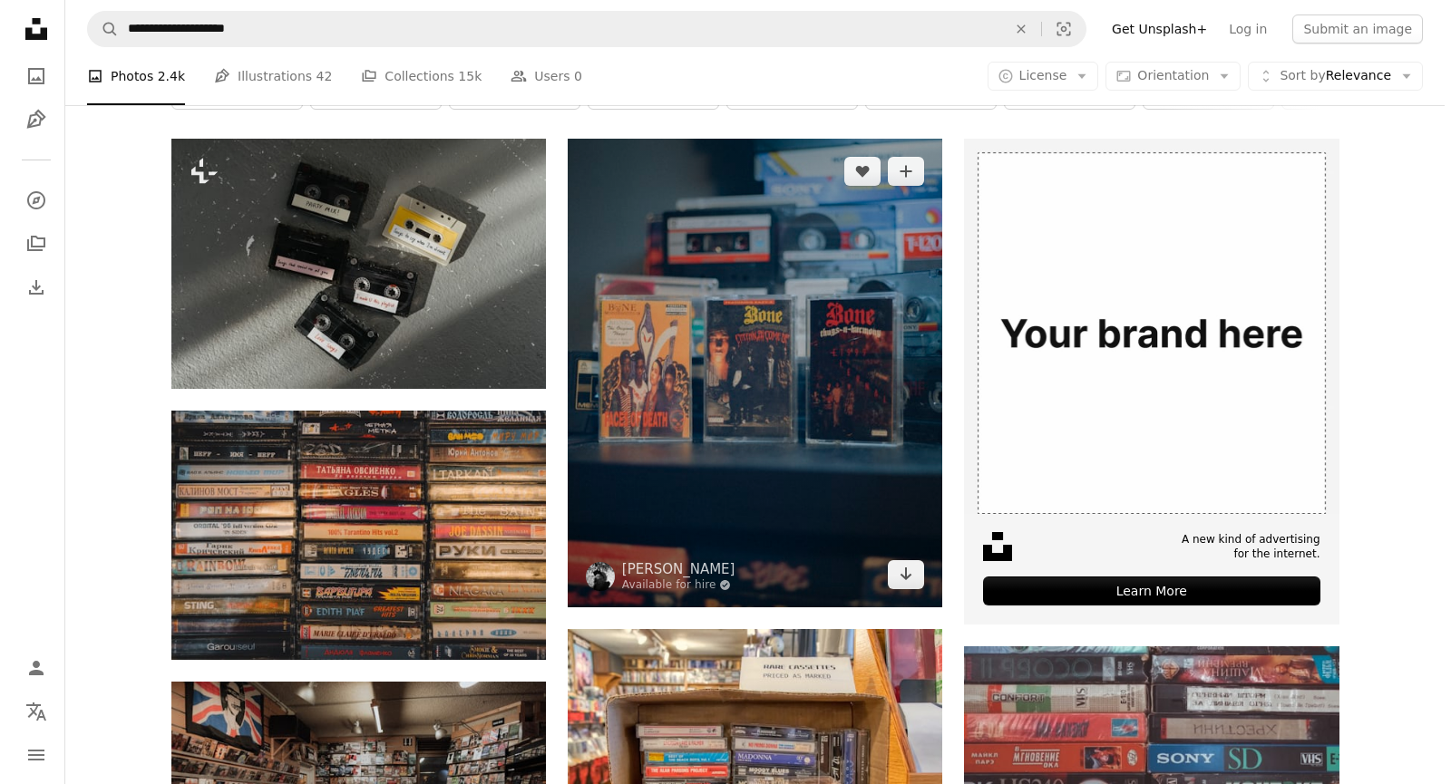
scroll to position [363, 0]
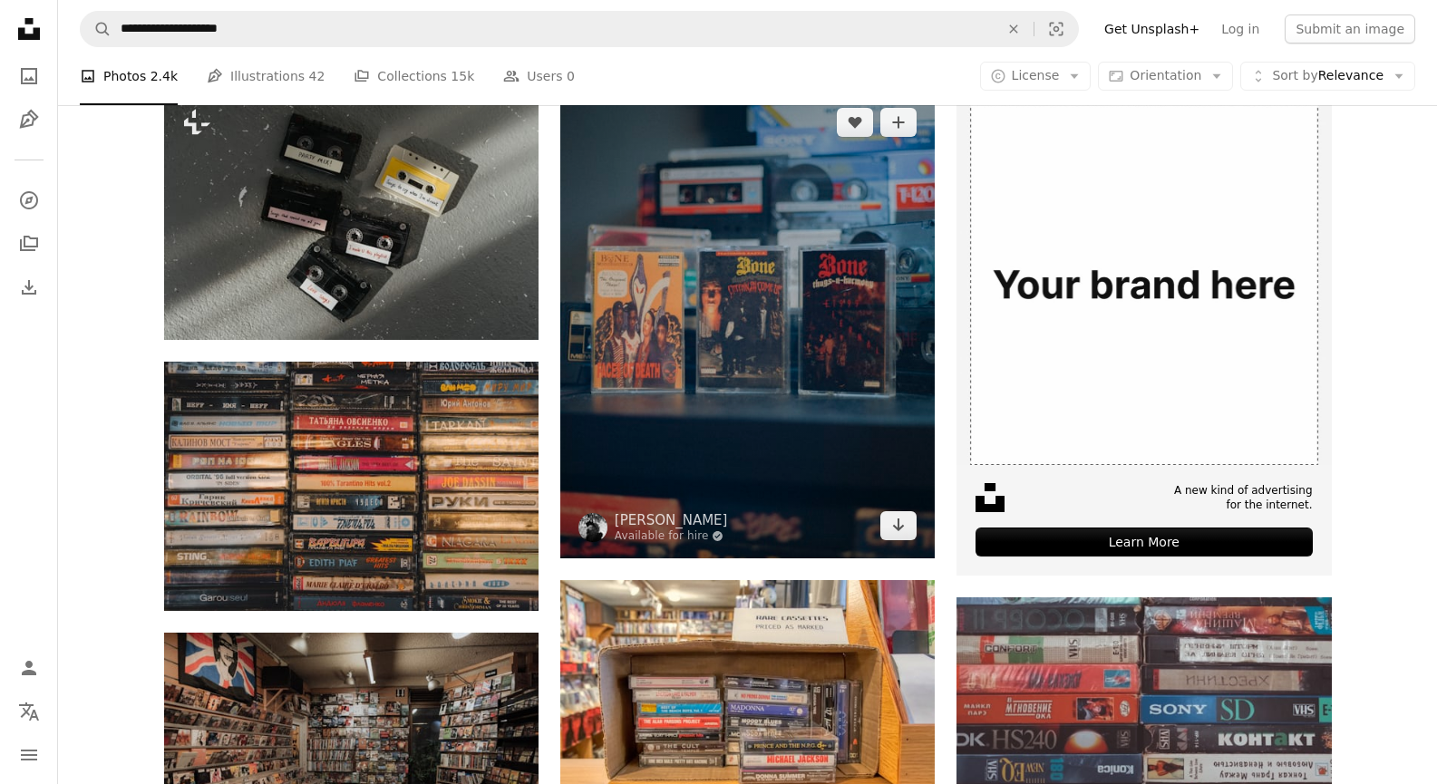
click at [736, 293] on img at bounding box center [747, 324] width 375 height 469
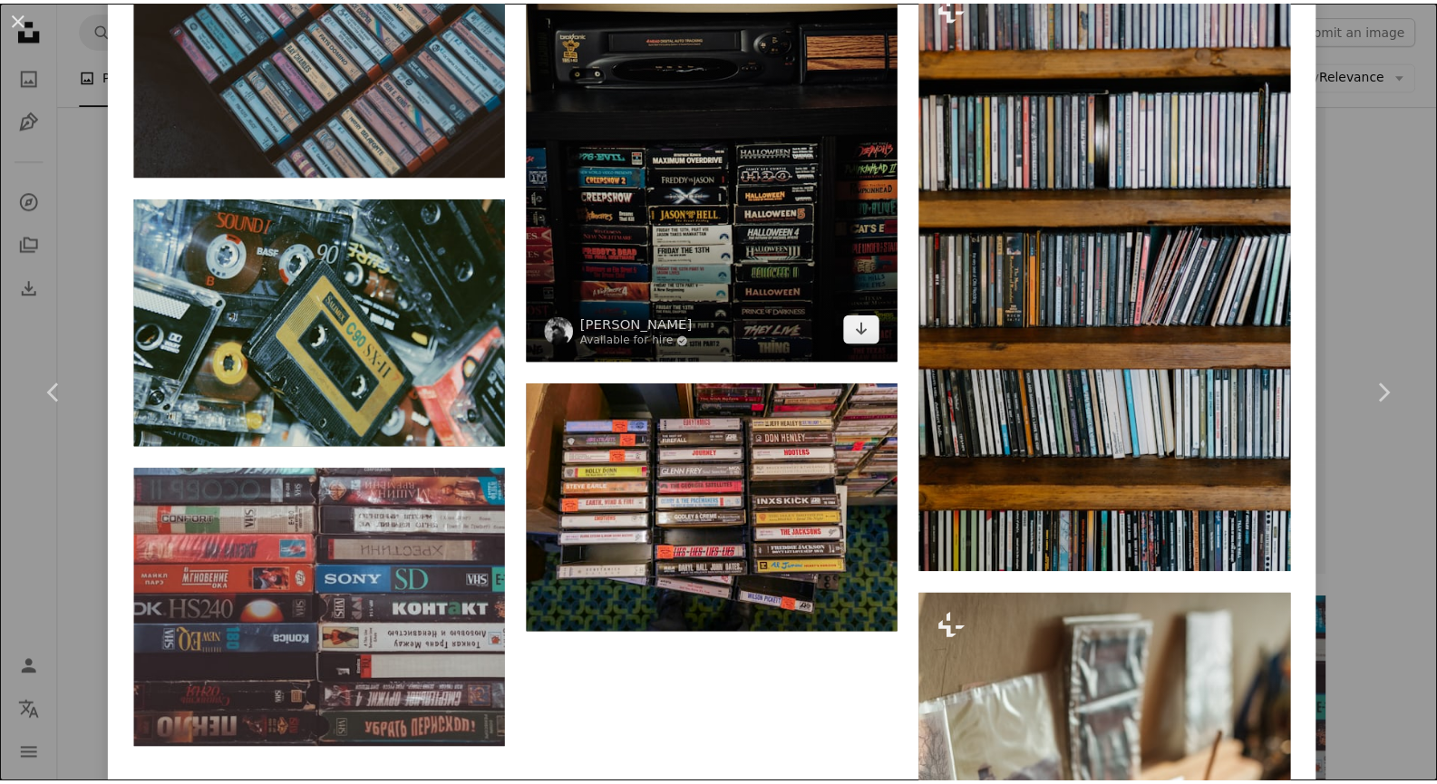
scroll to position [3082, 0]
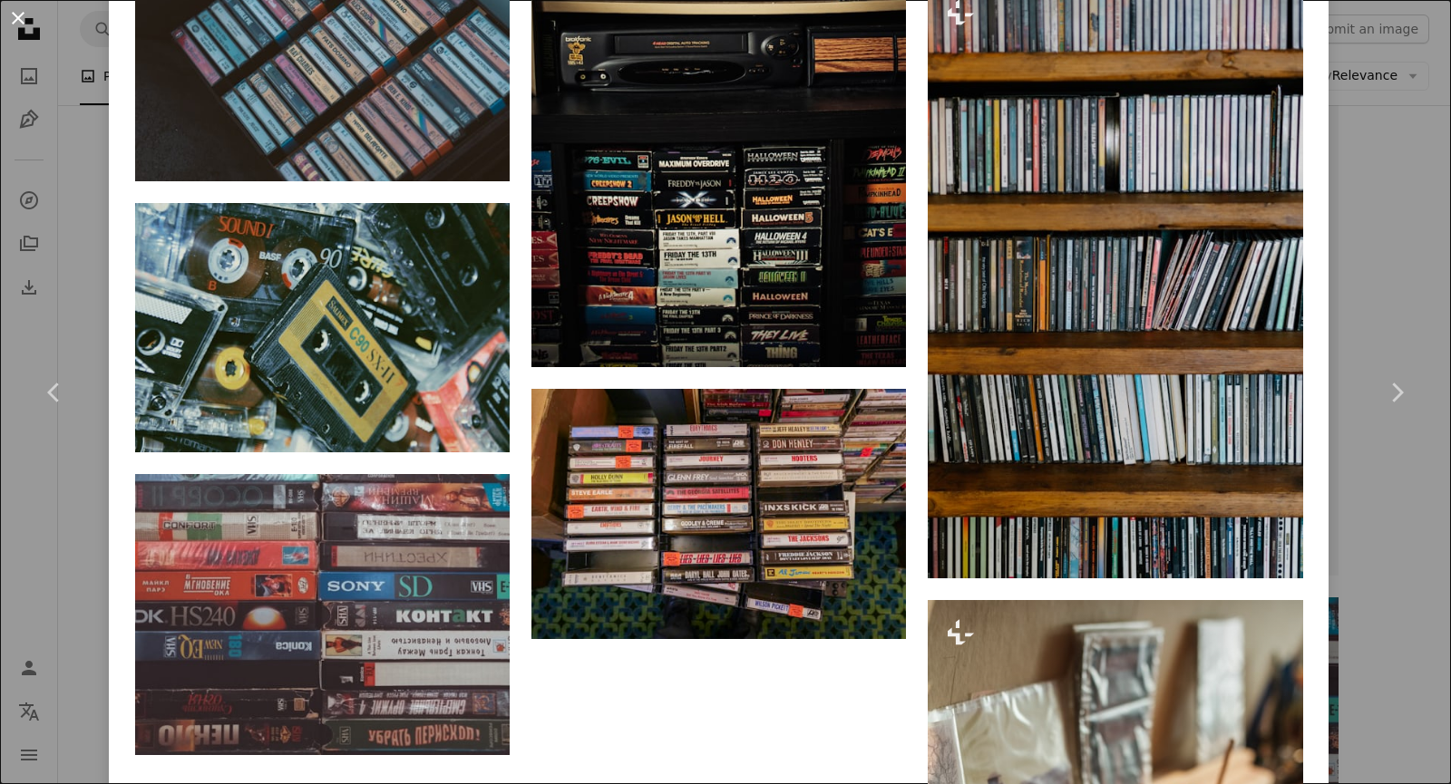
click at [19, 10] on button "An X shape" at bounding box center [18, 18] width 22 height 22
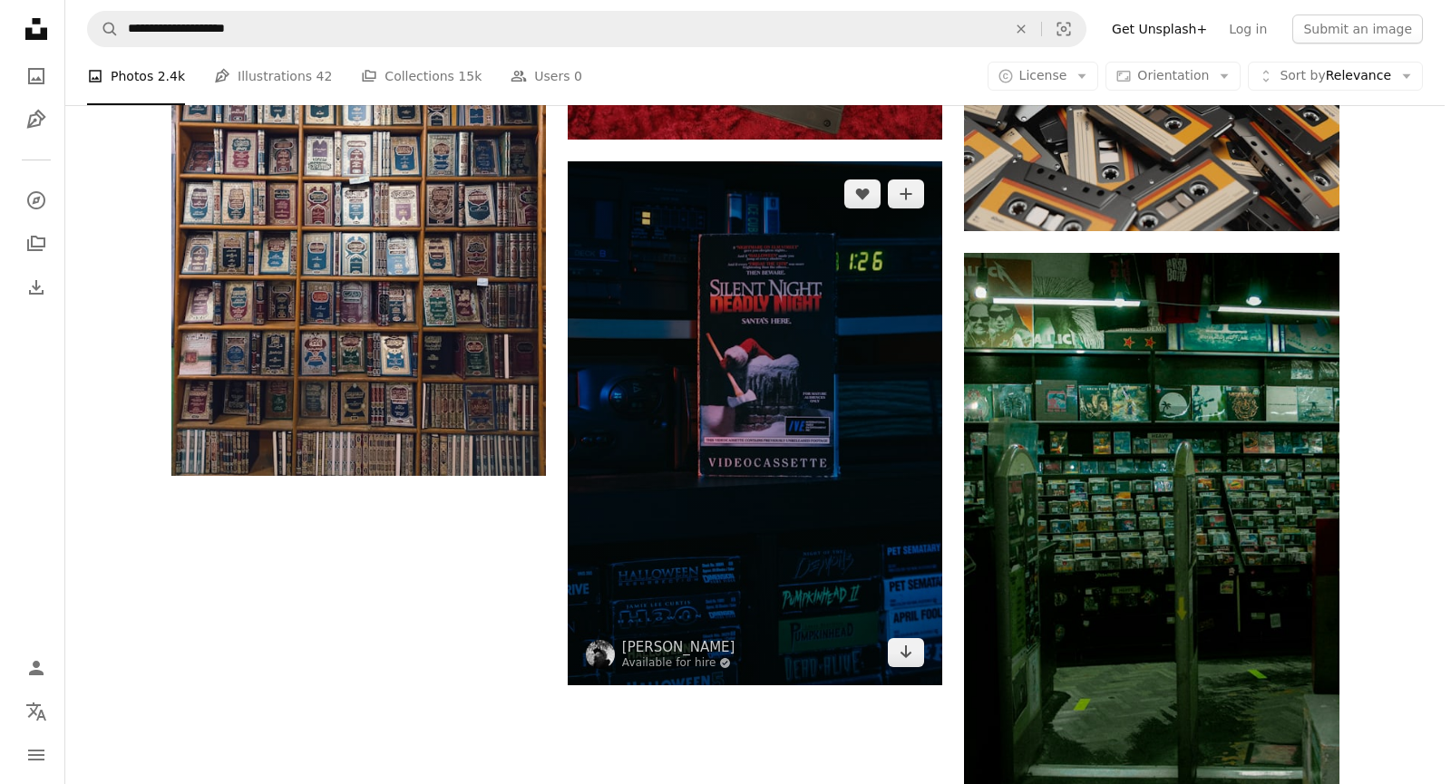
scroll to position [2086, 0]
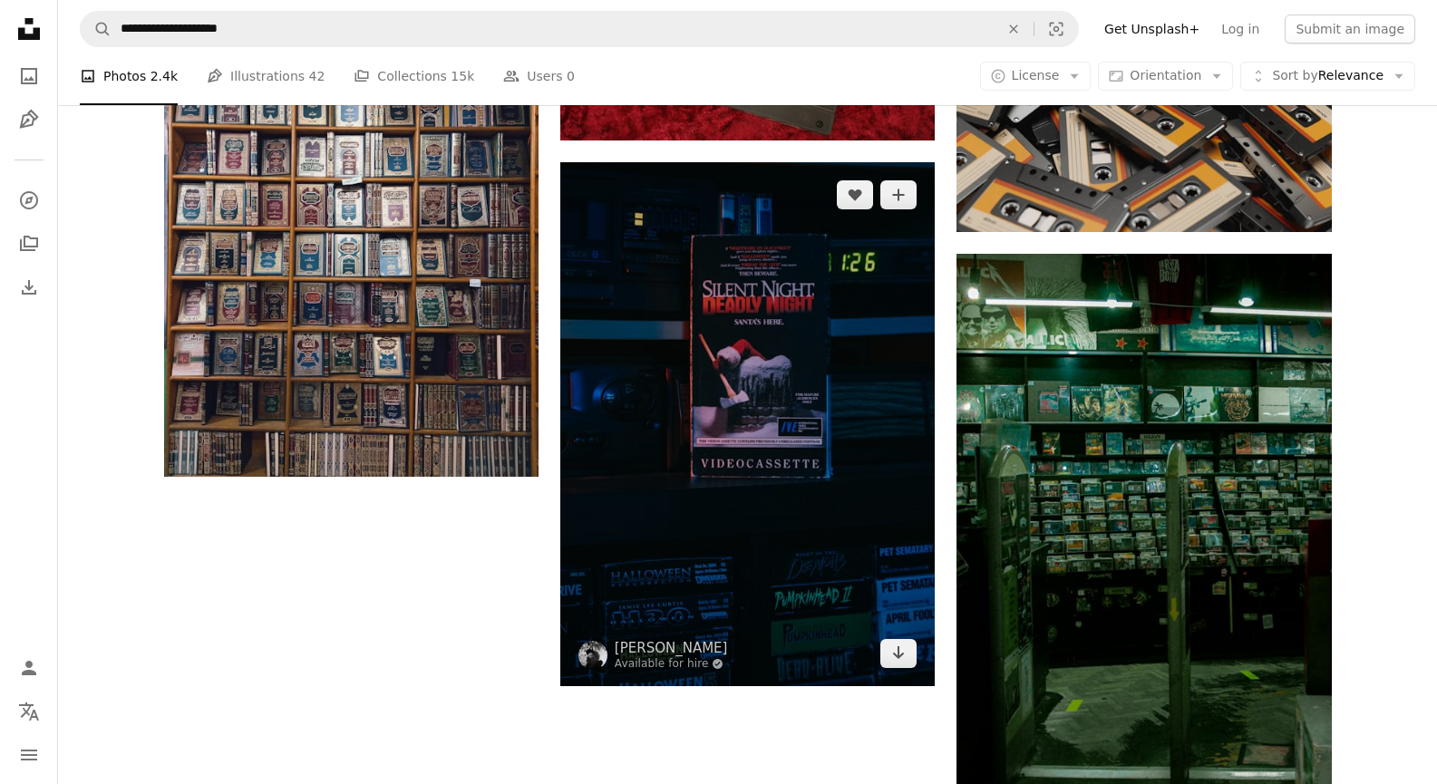
click at [774, 336] on img at bounding box center [747, 424] width 375 height 524
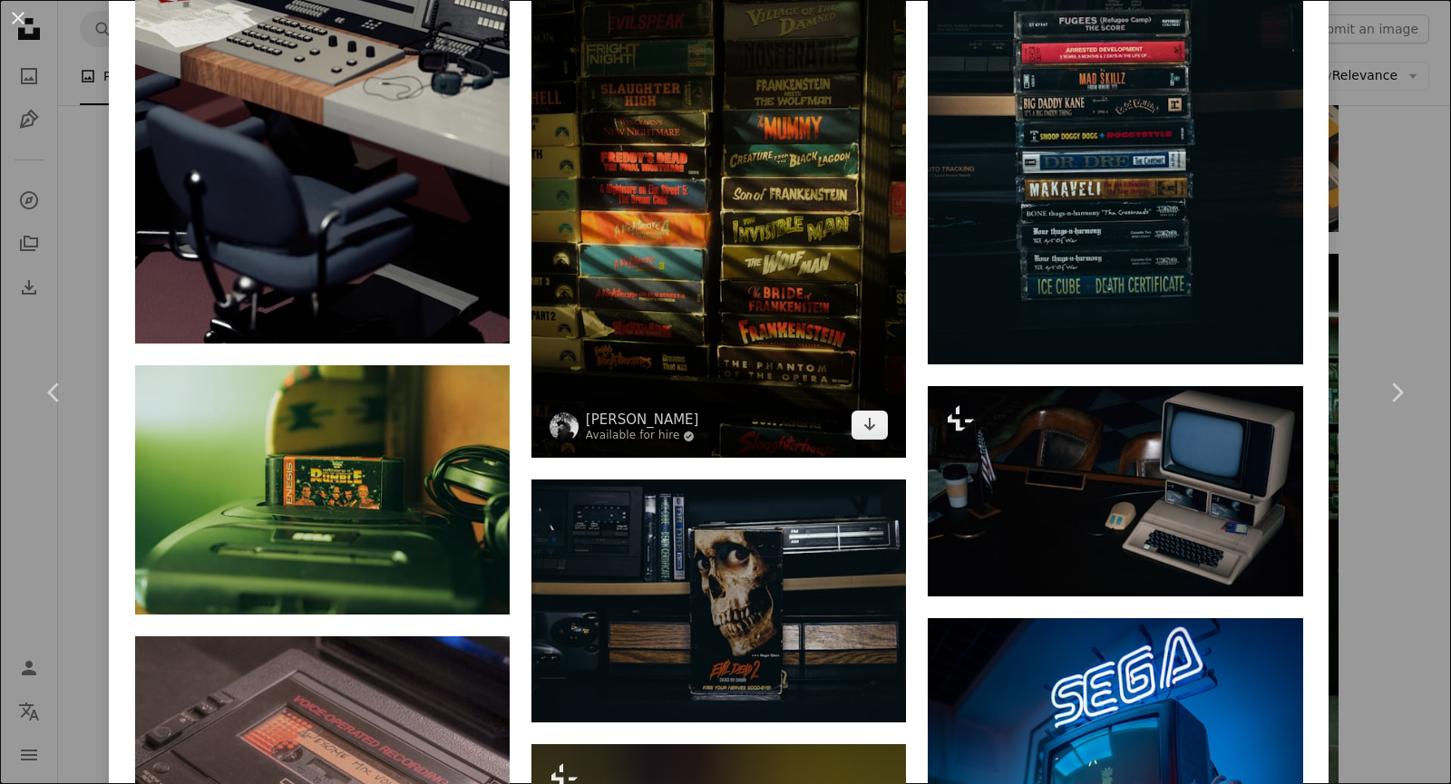
scroll to position [1995, 0]
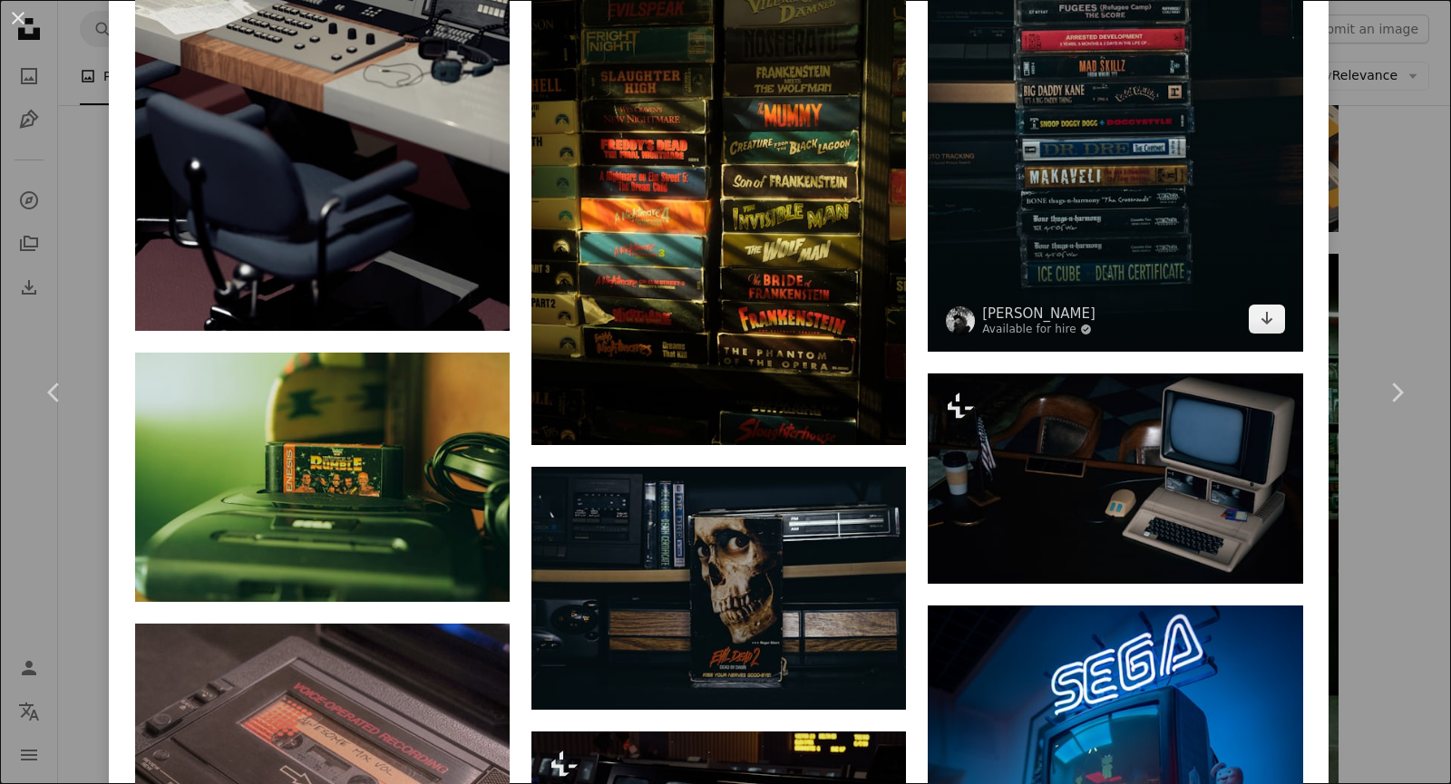
click at [1043, 150] on img at bounding box center [1115, 117] width 375 height 469
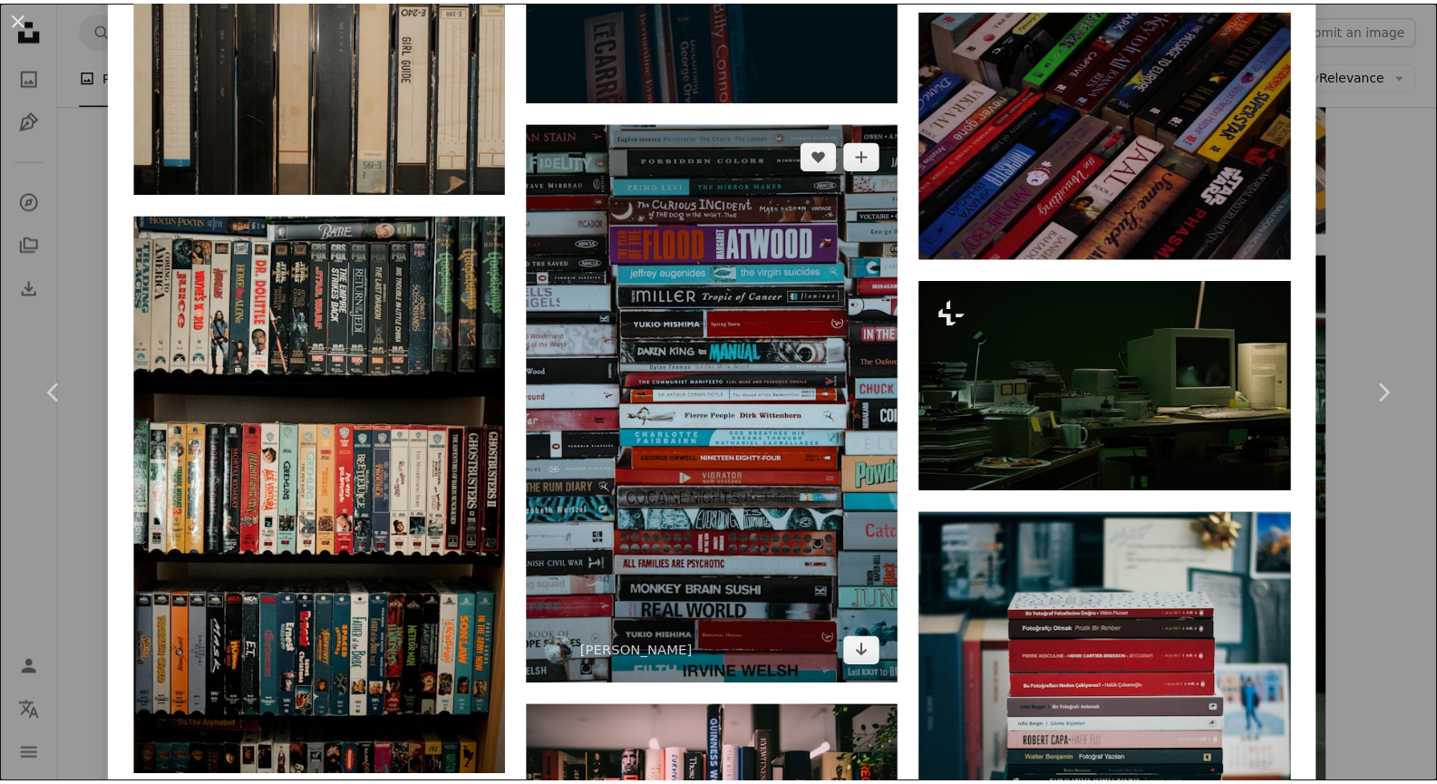
scroll to position [3174, 0]
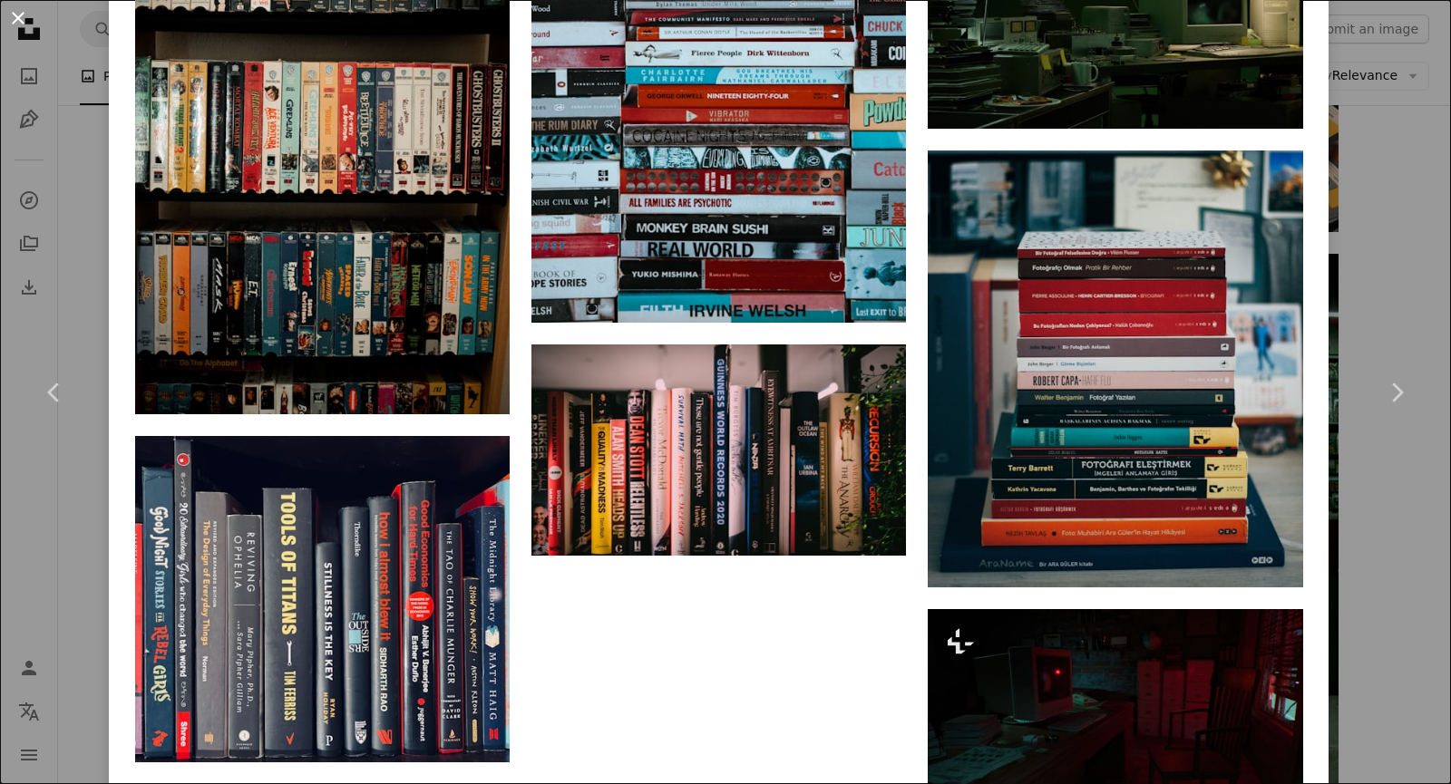
click at [20, 10] on button "An X shape" at bounding box center [18, 18] width 22 height 22
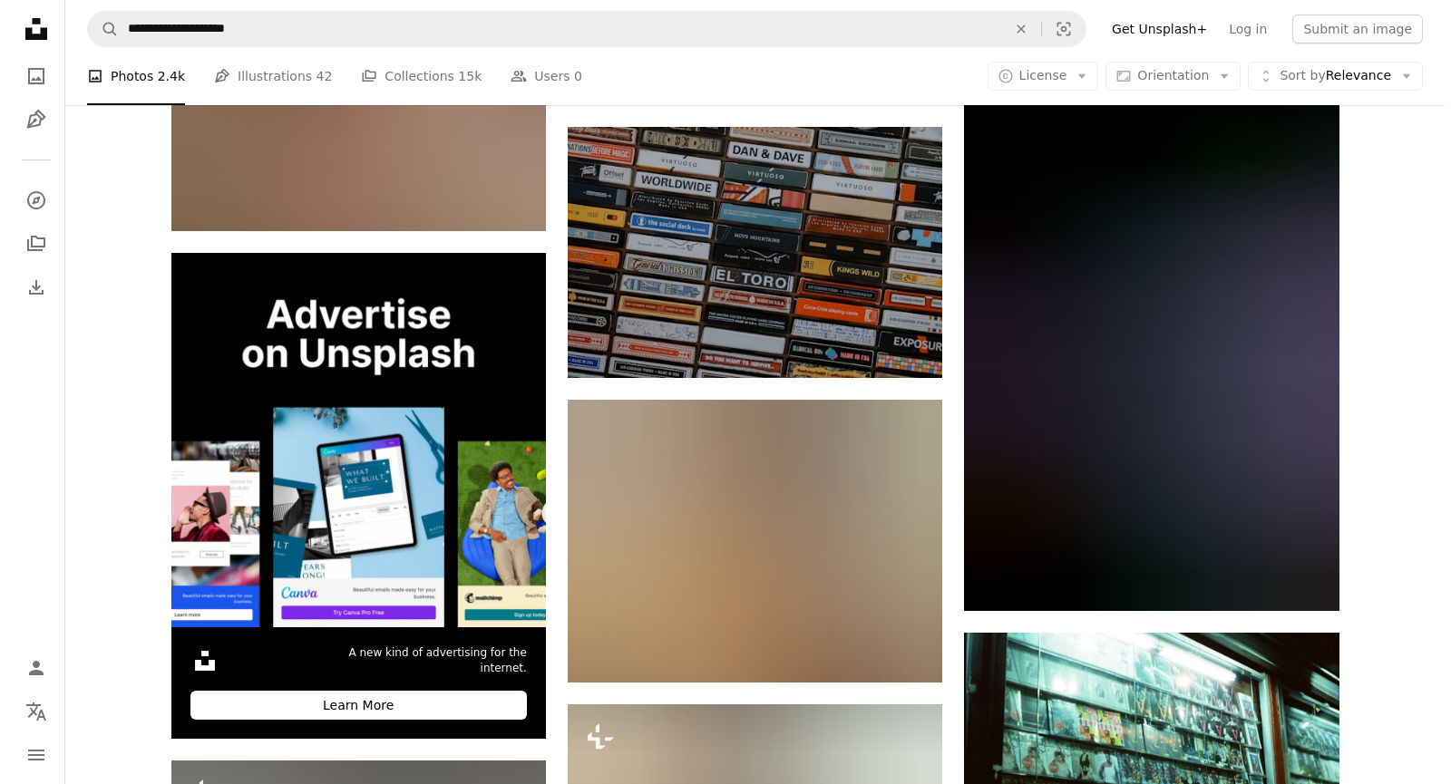
scroll to position [3174, 0]
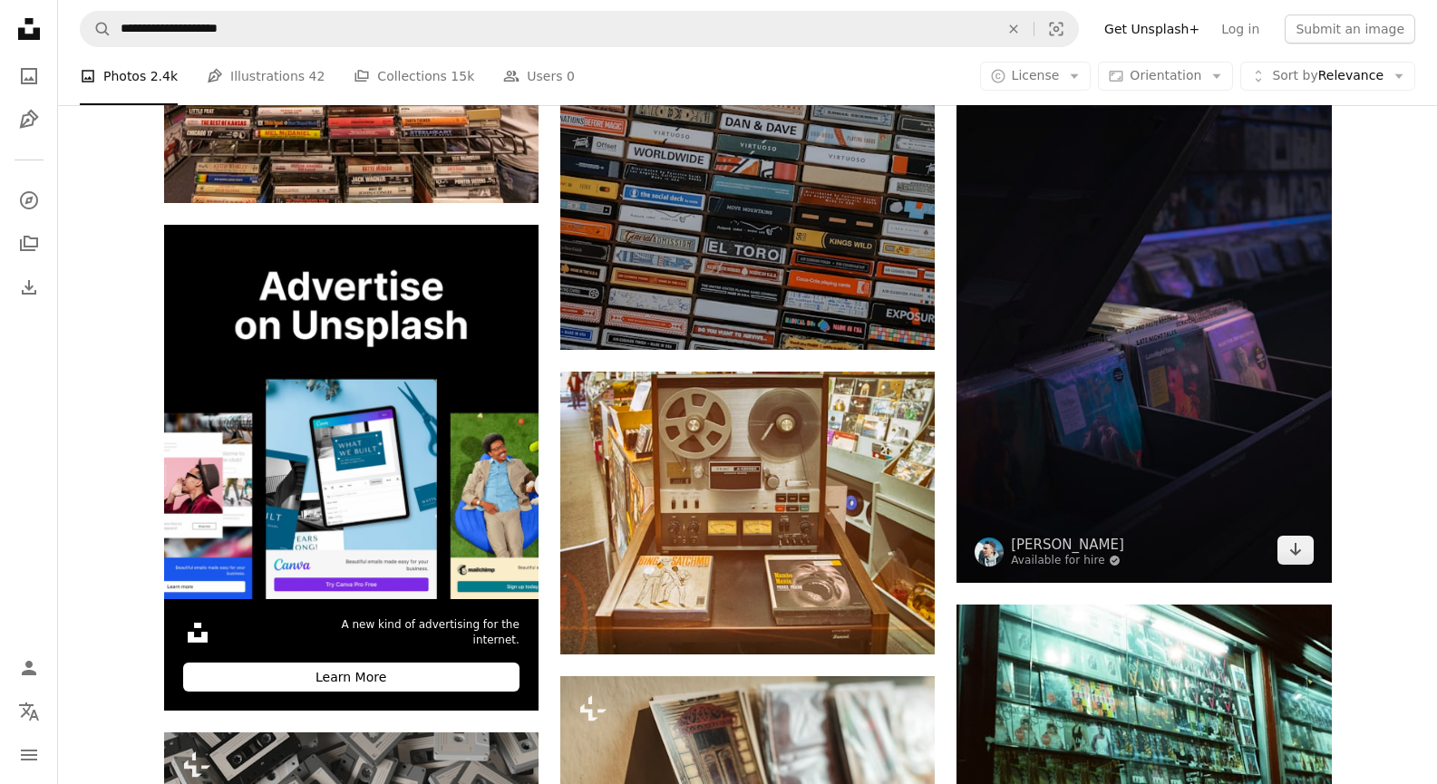
click at [1199, 372] on img at bounding box center [1144, 302] width 375 height 562
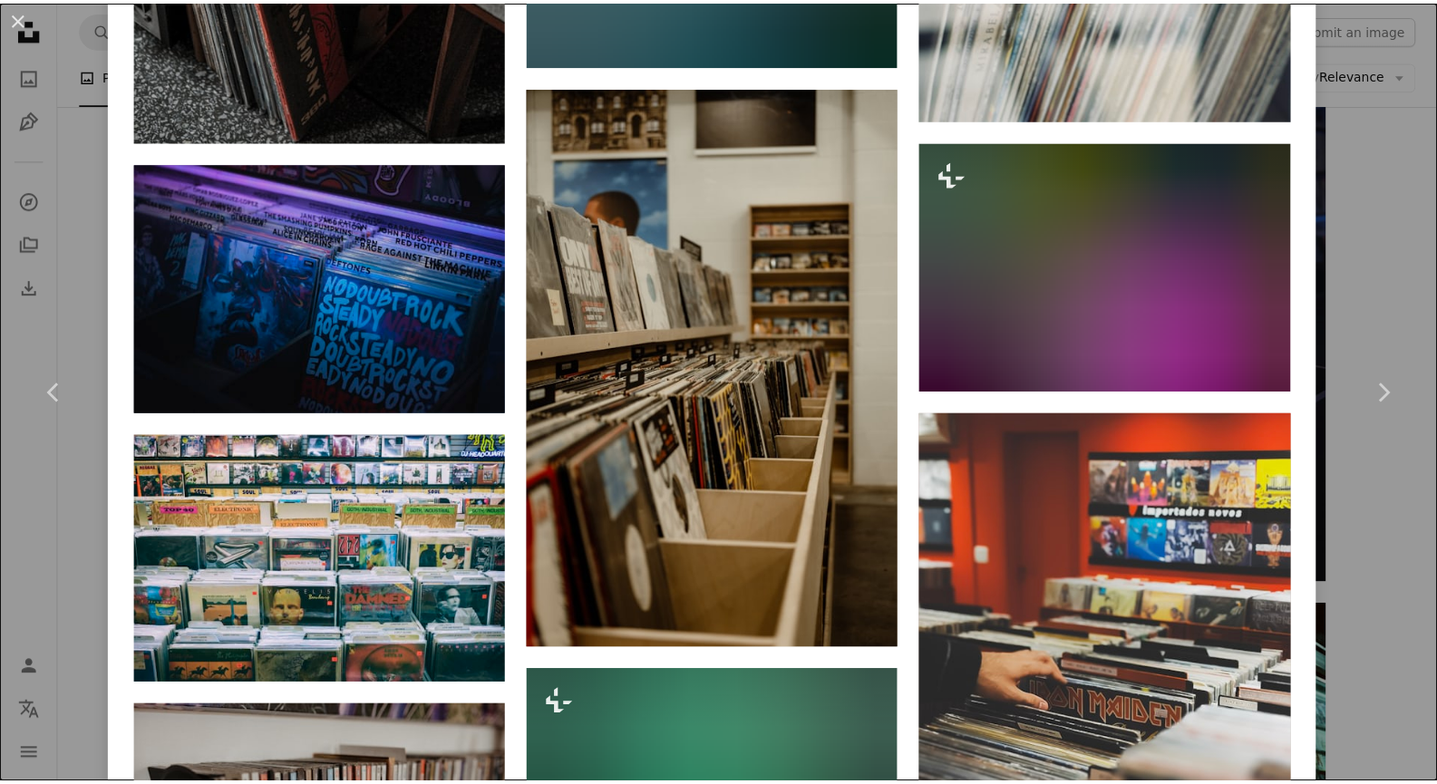
scroll to position [4875, 0]
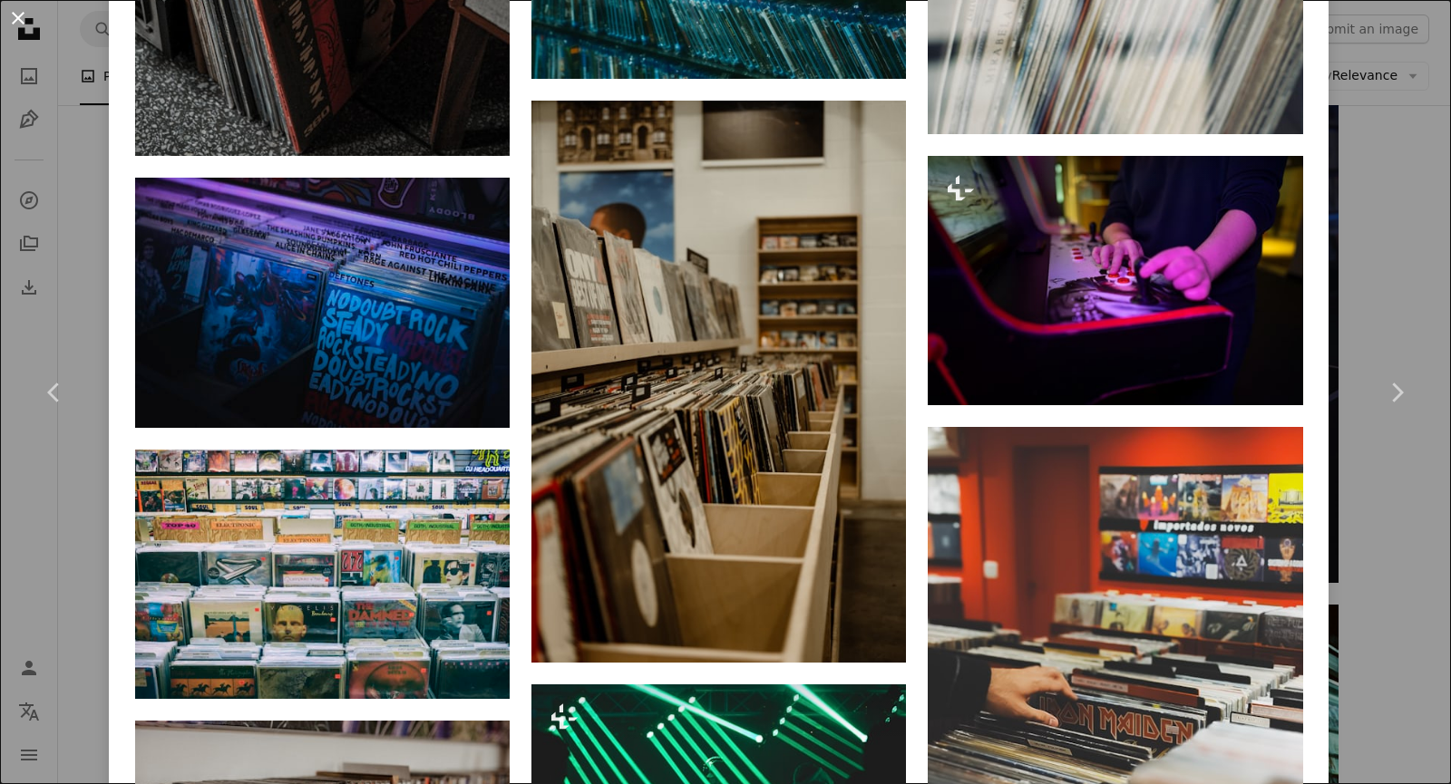
click at [15, 15] on button "An X shape" at bounding box center [18, 18] width 22 height 22
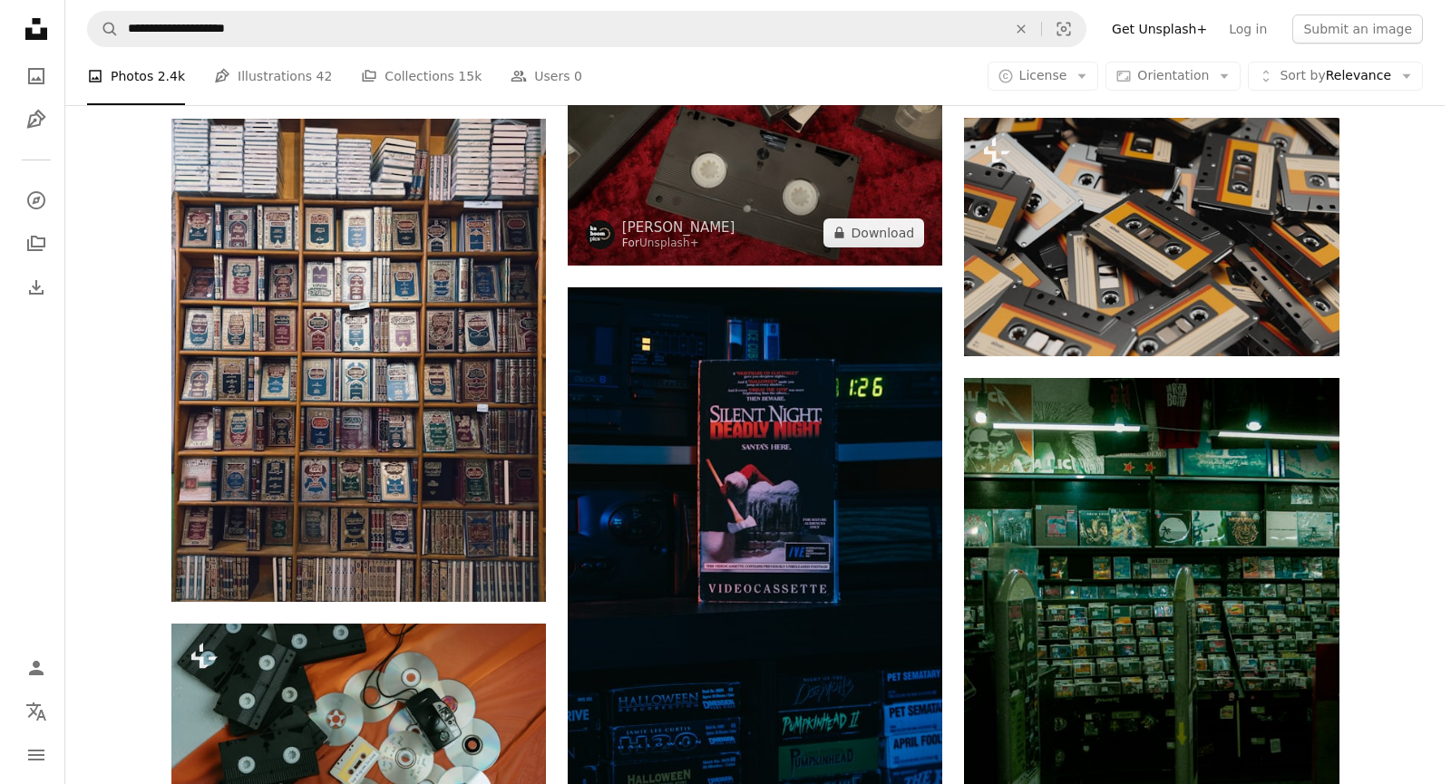
scroll to position [1995, 0]
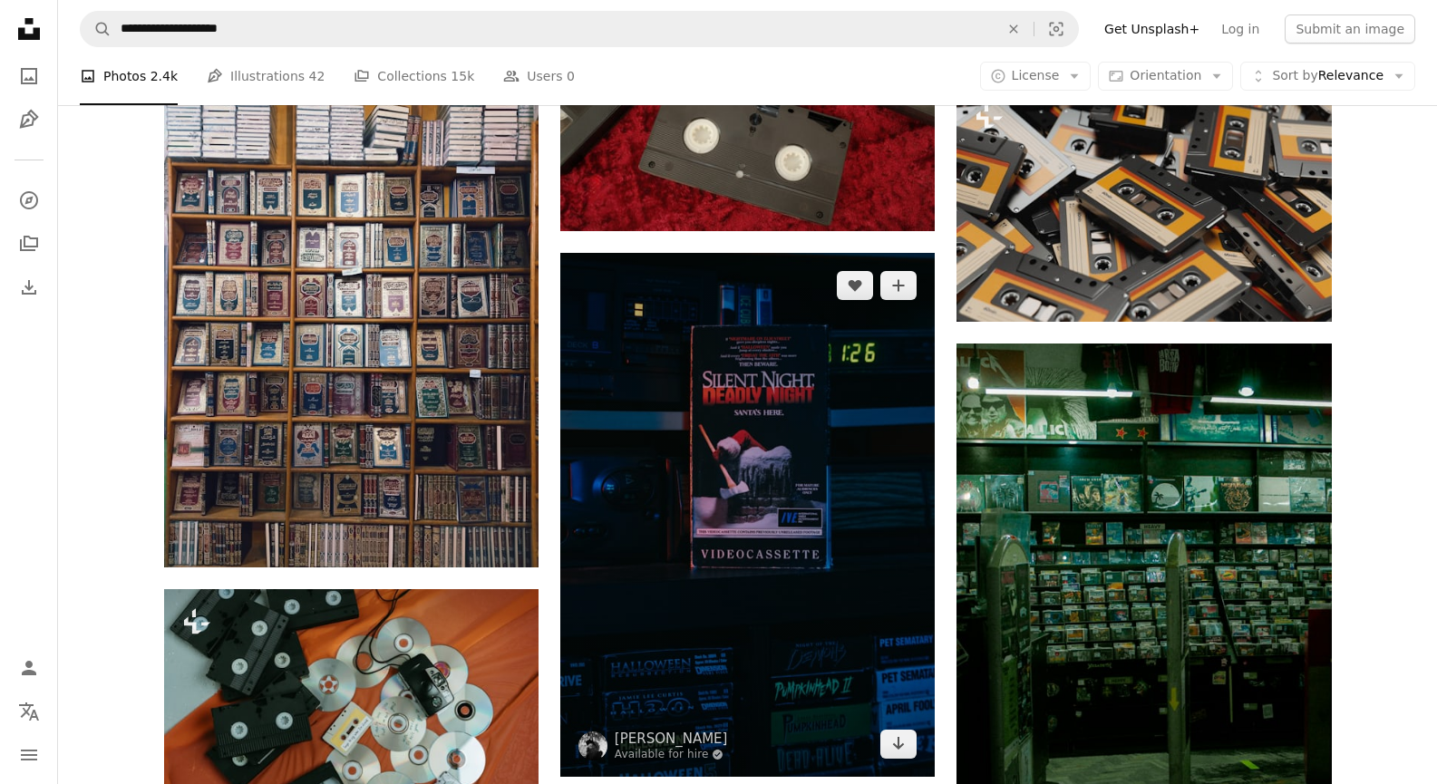
click at [657, 415] on img at bounding box center [747, 515] width 375 height 524
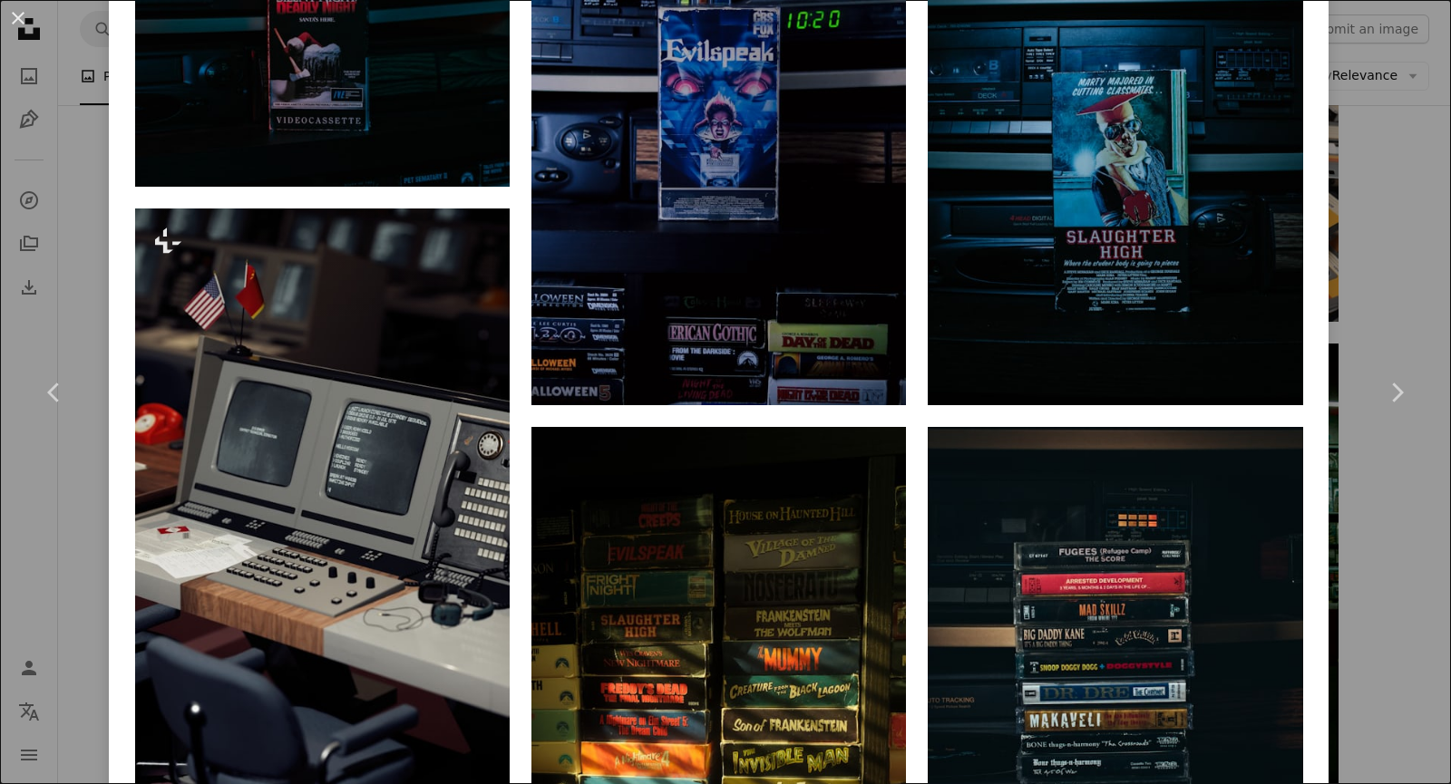
scroll to position [1270, 0]
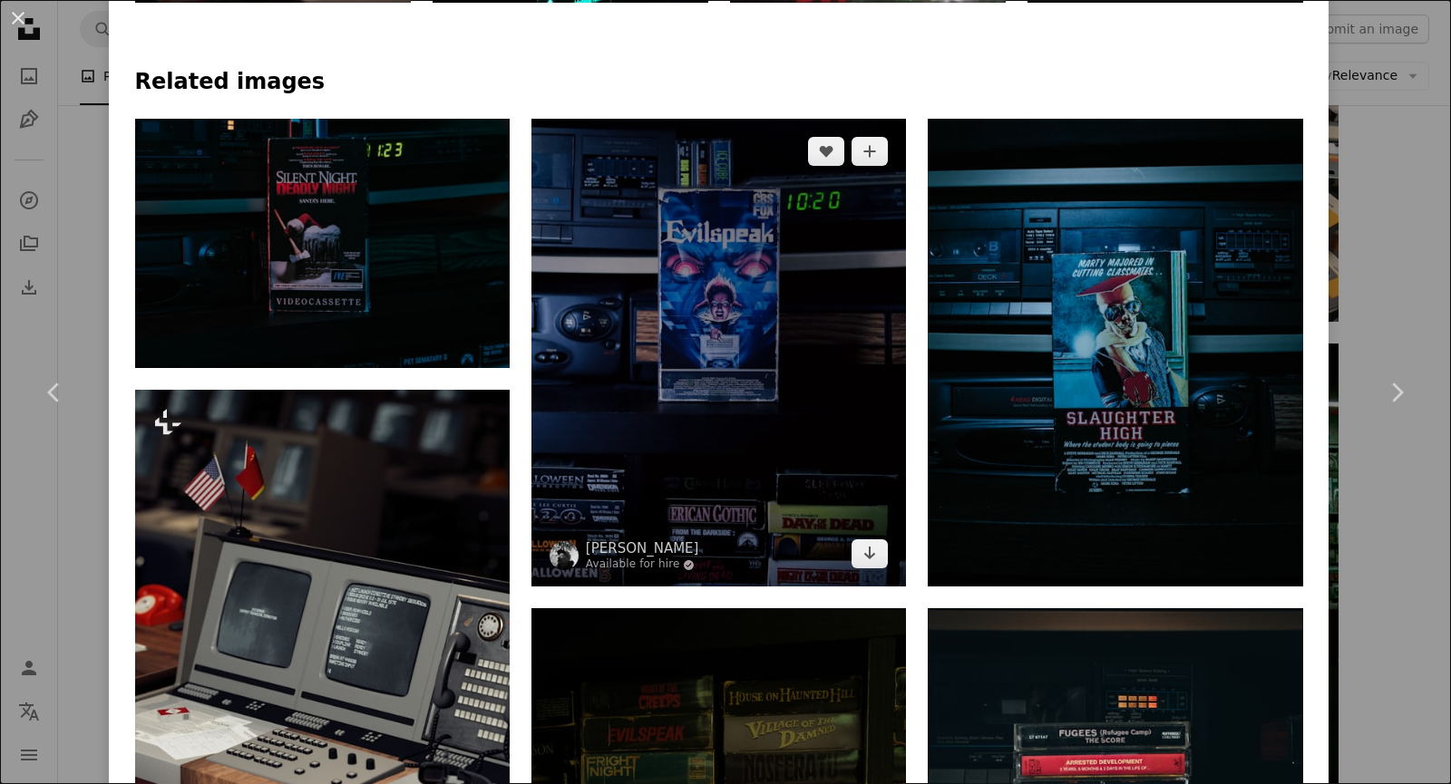
click at [697, 264] on img at bounding box center [718, 353] width 375 height 469
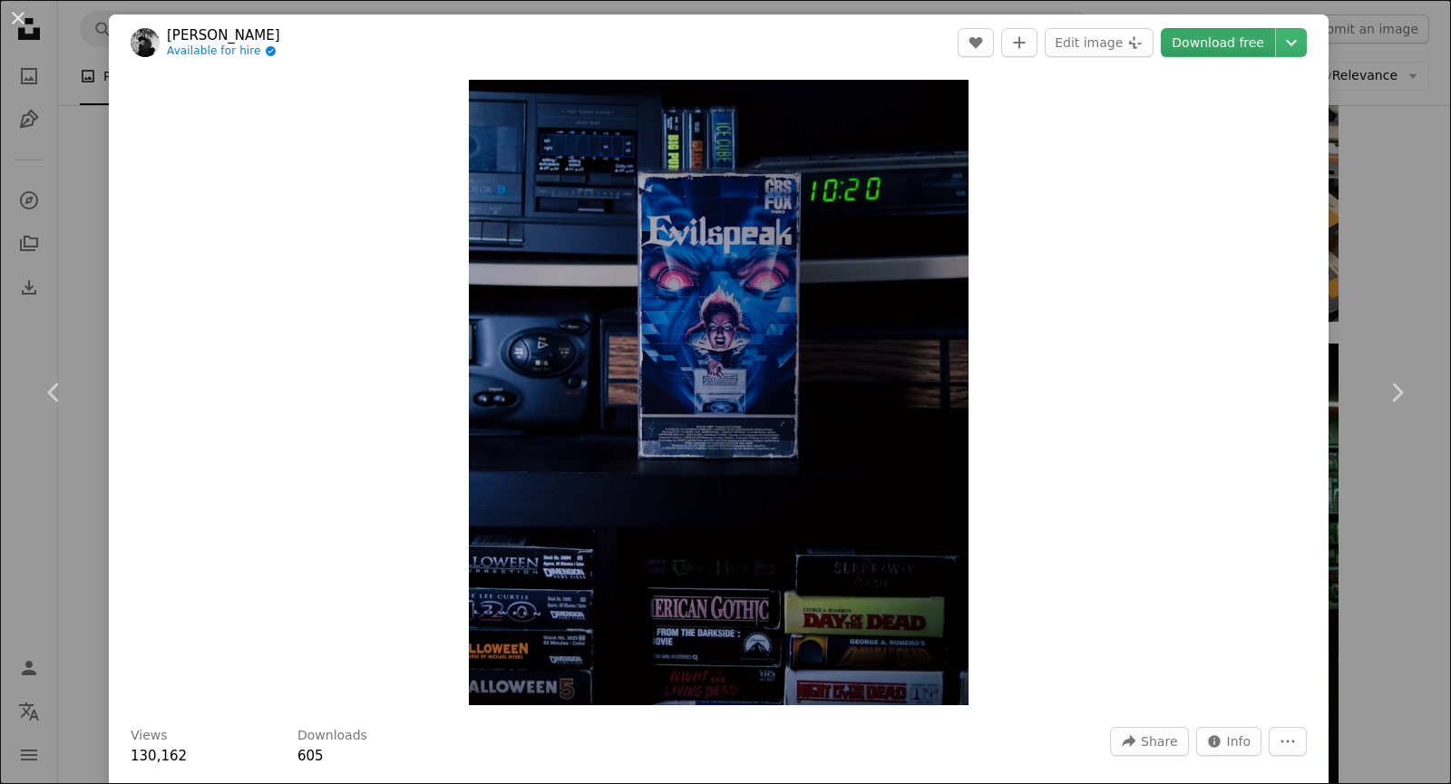
click at [1202, 52] on link "Download free" at bounding box center [1218, 42] width 114 height 29
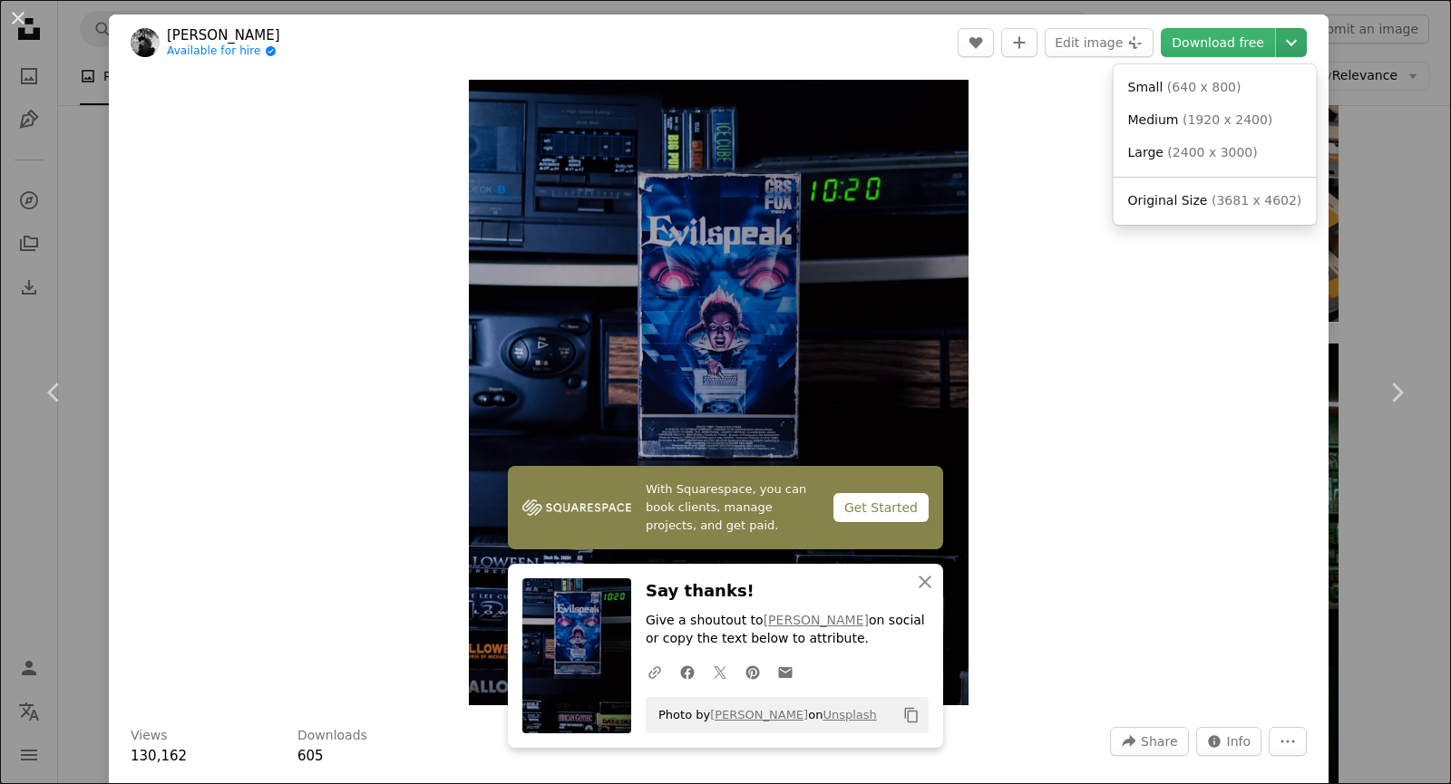
click at [1278, 40] on icon "Chevron down" at bounding box center [1291, 43] width 29 height 22
click at [1203, 139] on link "Large ( 2400 x 3000 )" at bounding box center [1215, 153] width 189 height 33
click at [916, 581] on icon "An X shape" at bounding box center [925, 582] width 22 height 22
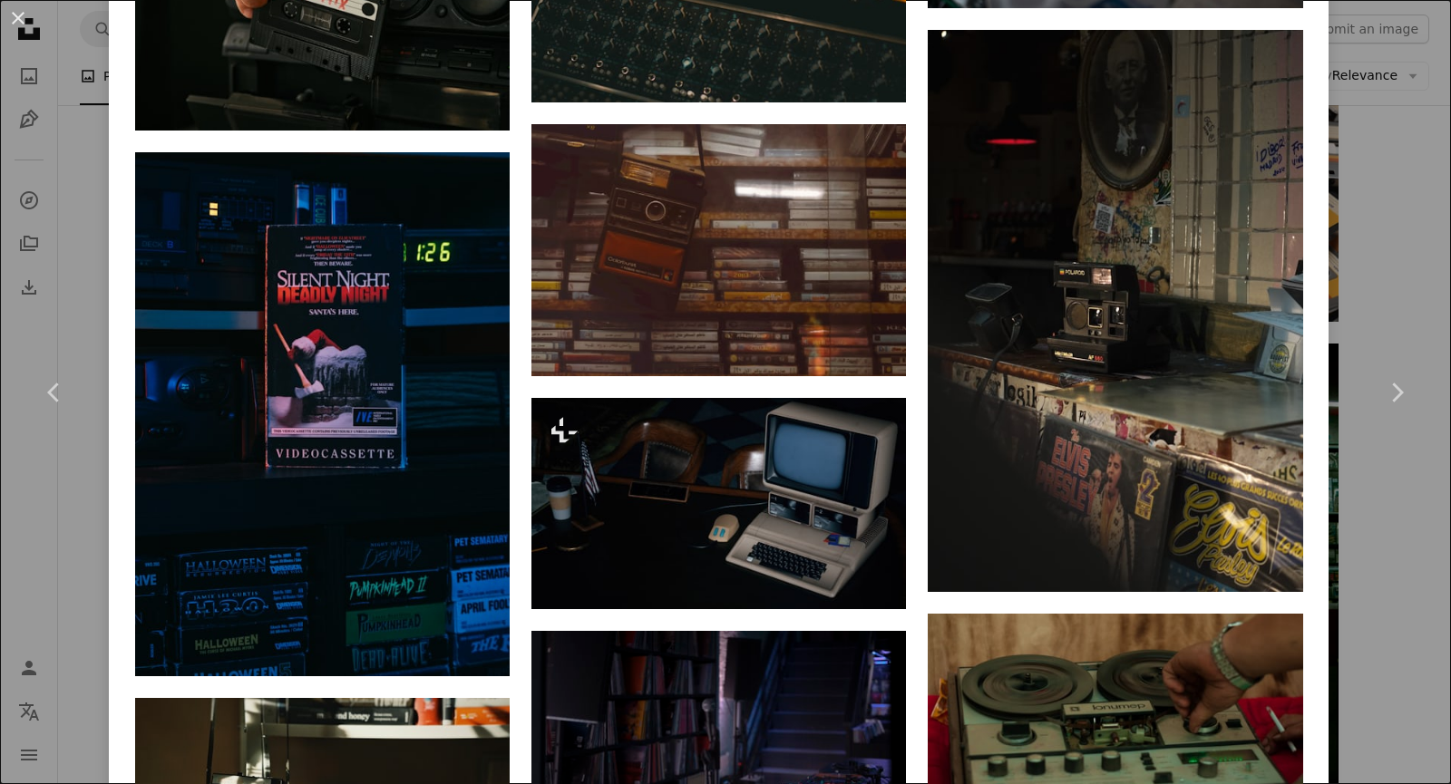
scroll to position [2987, 0]
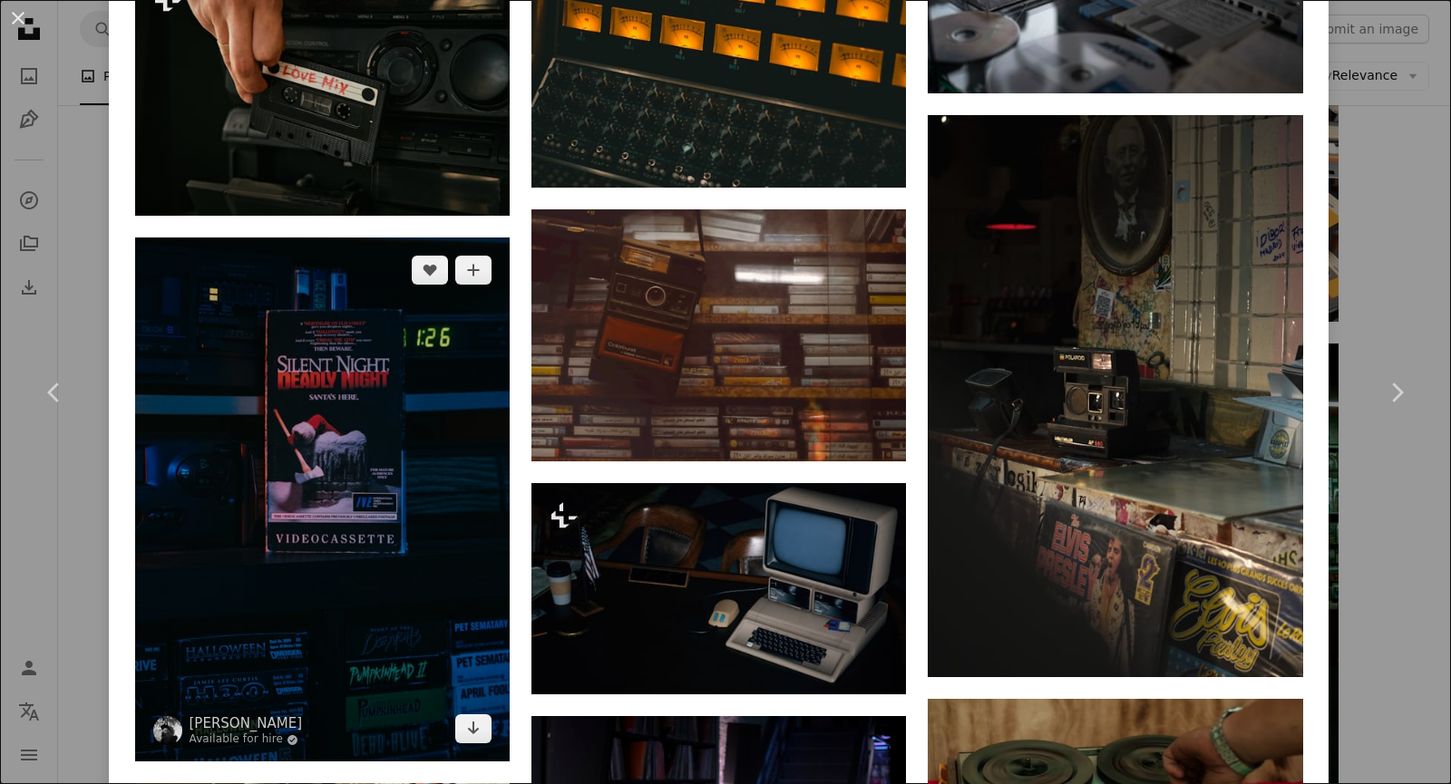
click at [375, 401] on img at bounding box center [322, 500] width 375 height 524
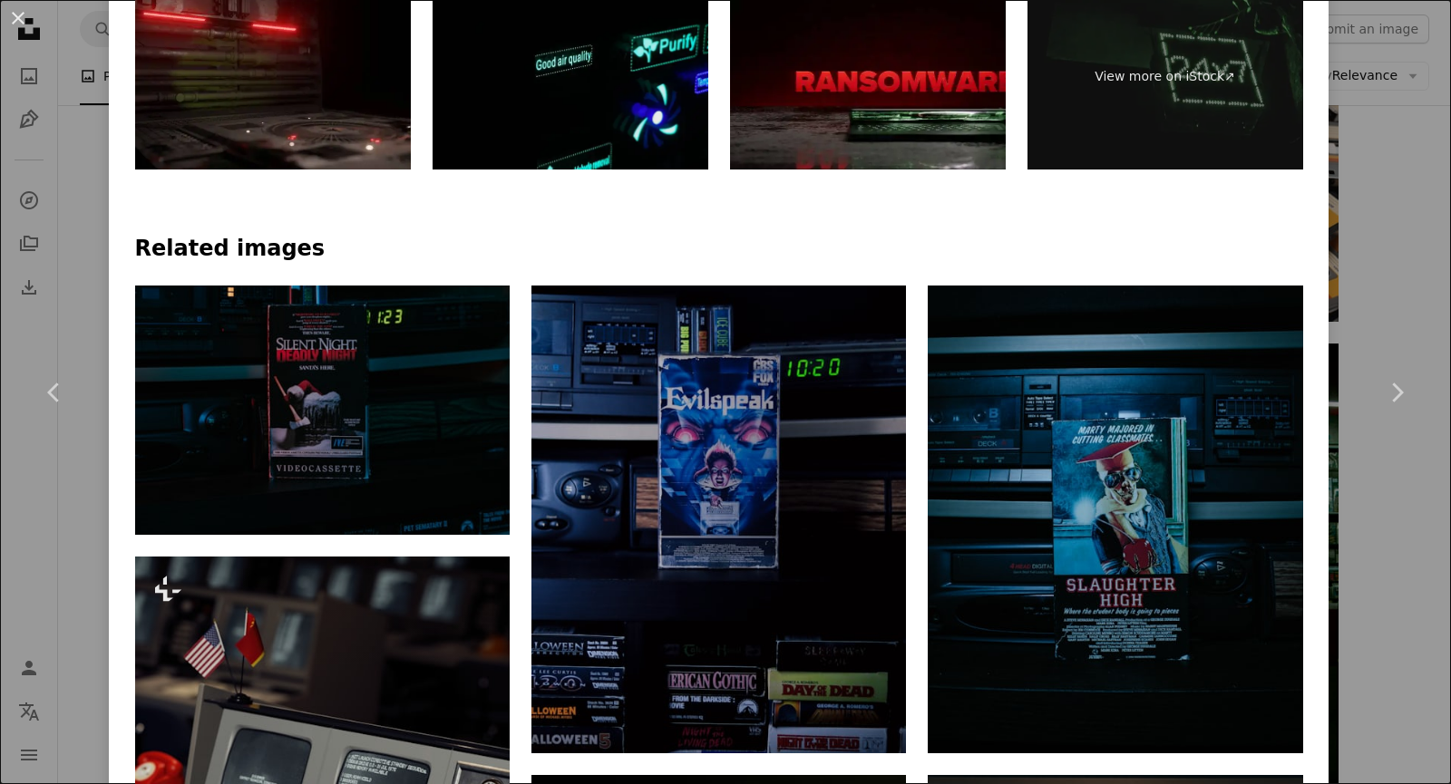
scroll to position [1179, 0]
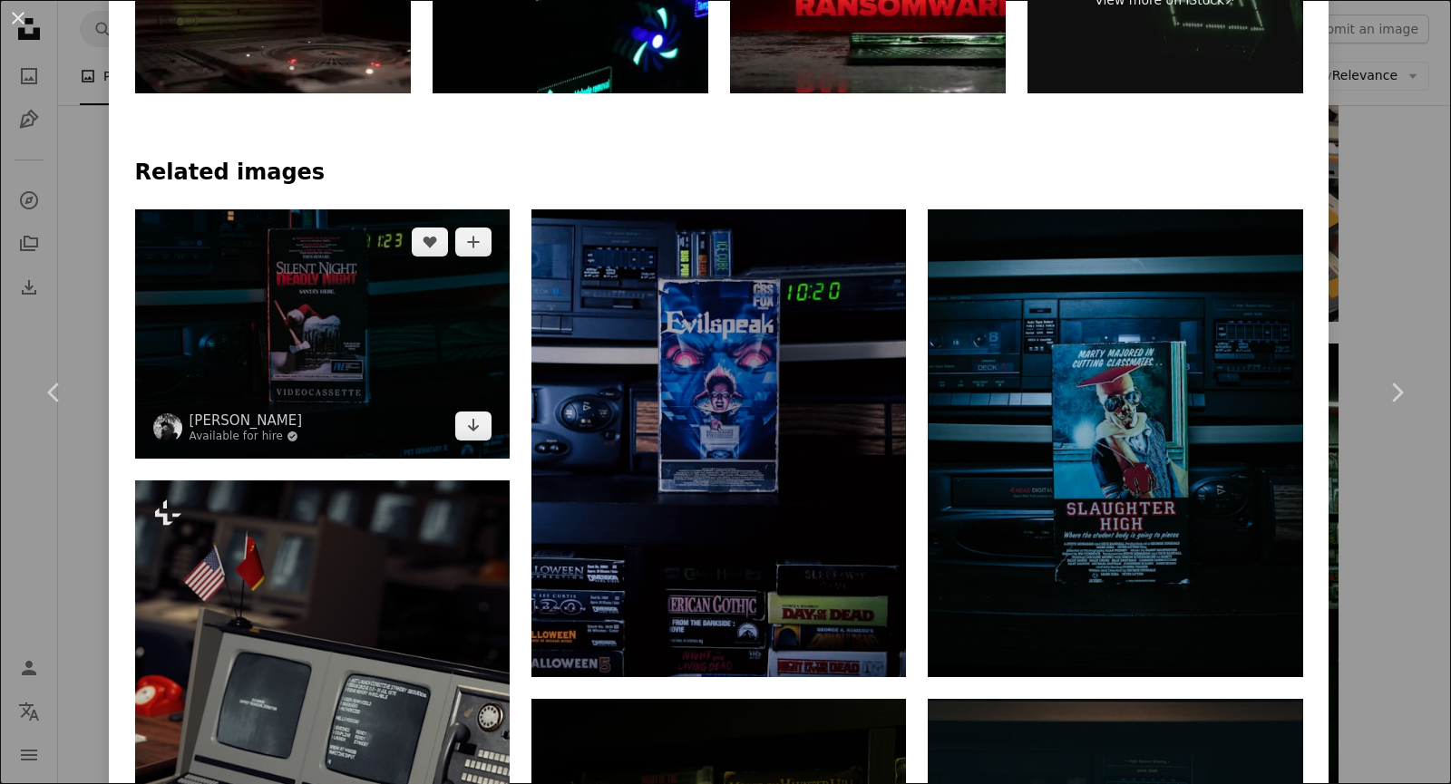
click at [377, 325] on img at bounding box center [322, 333] width 375 height 249
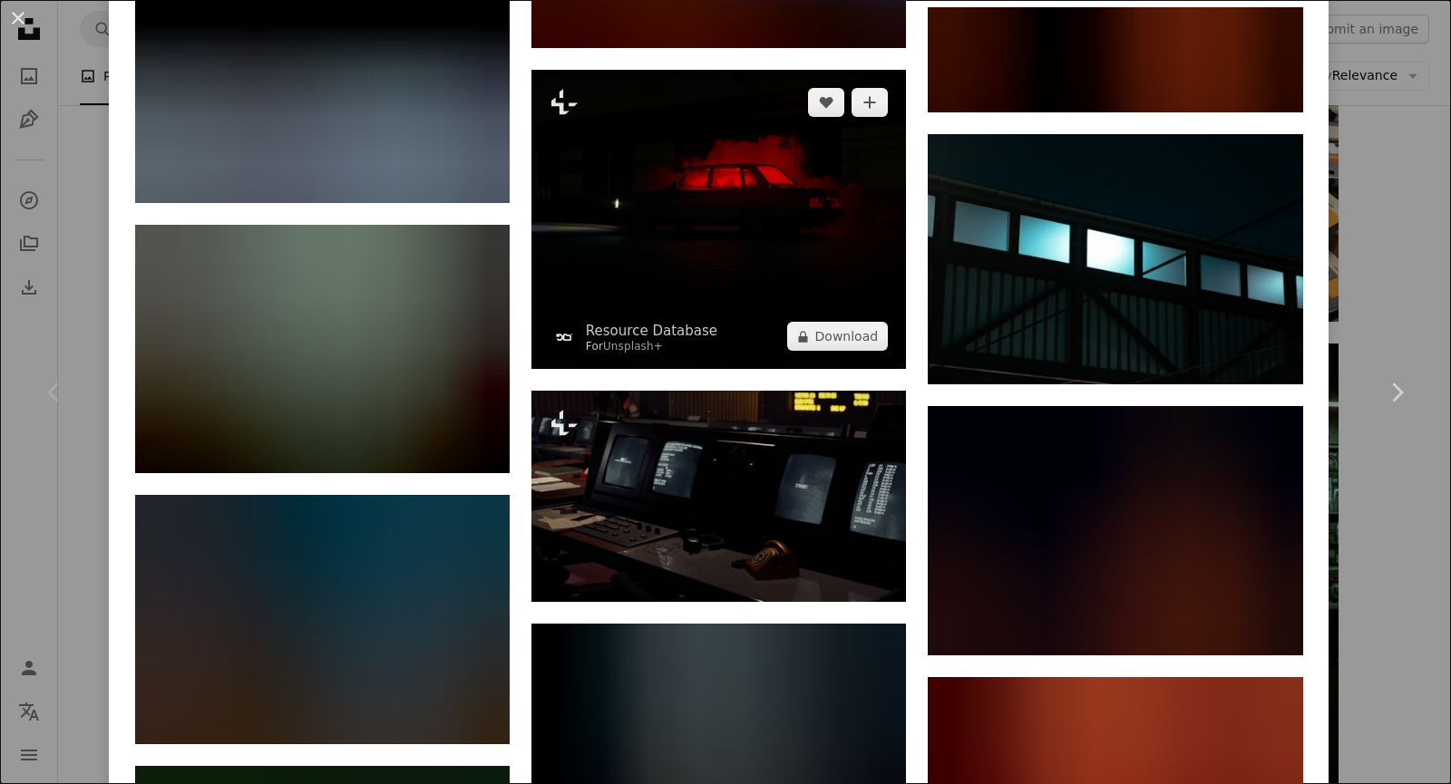
scroll to position [2086, 0]
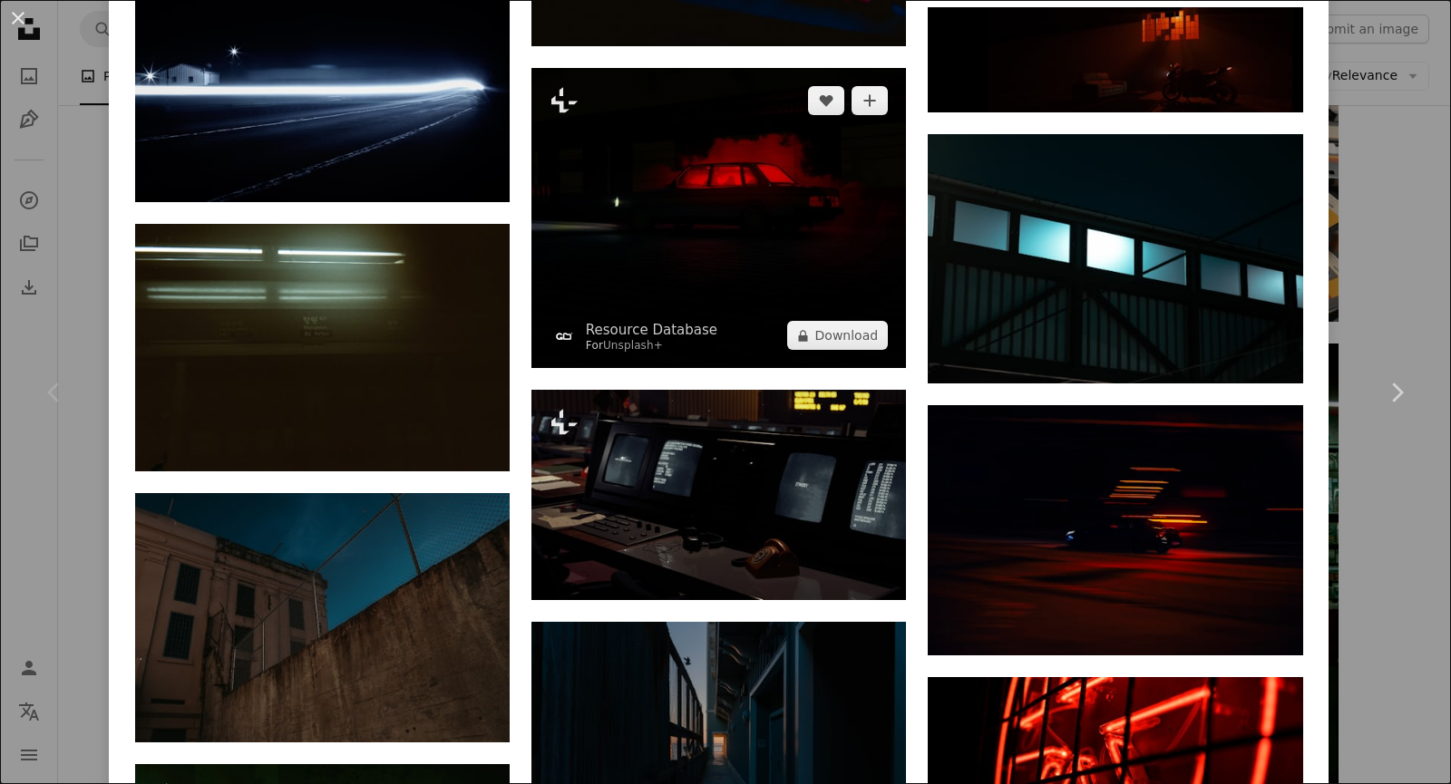
click at [706, 233] on img at bounding box center [718, 218] width 375 height 300
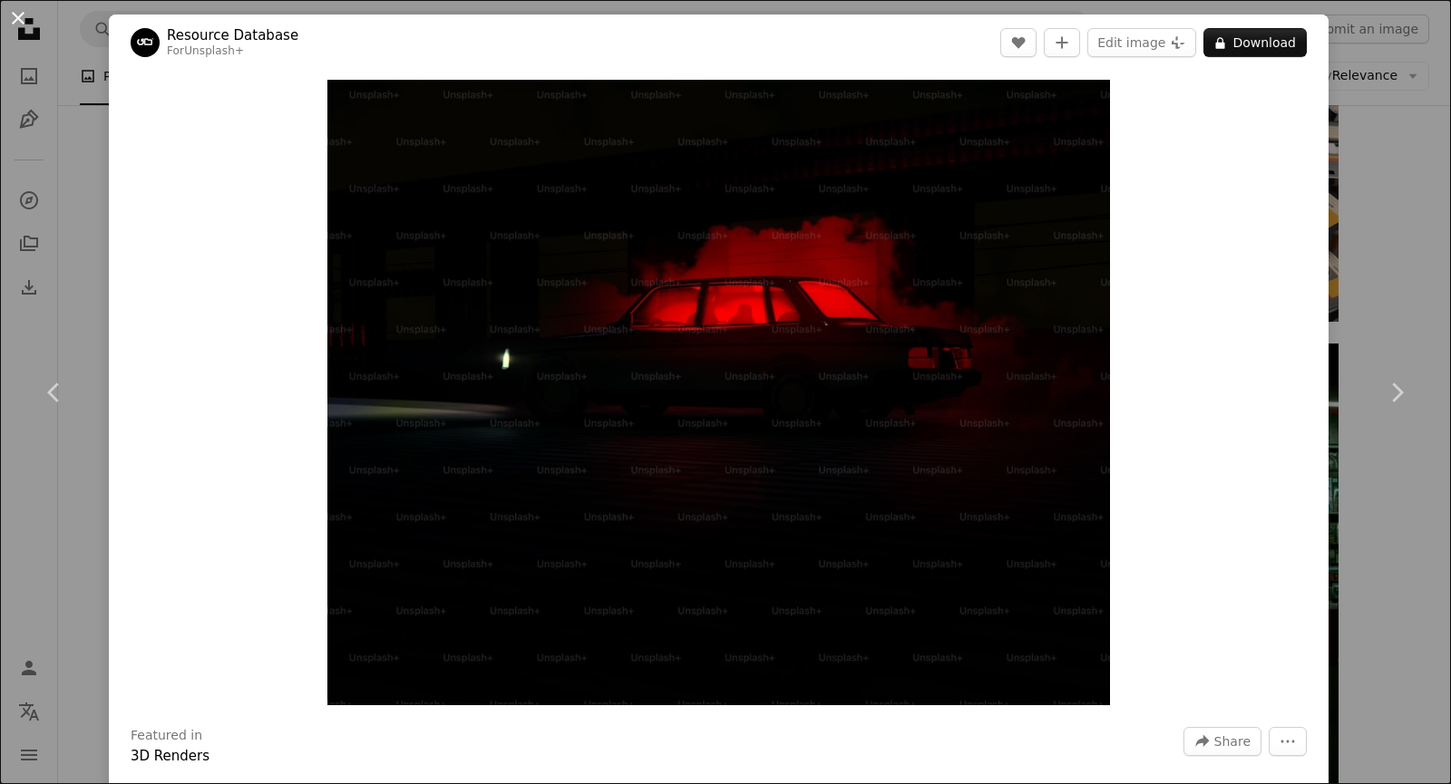
click at [14, 28] on button "An X shape" at bounding box center [18, 18] width 22 height 22
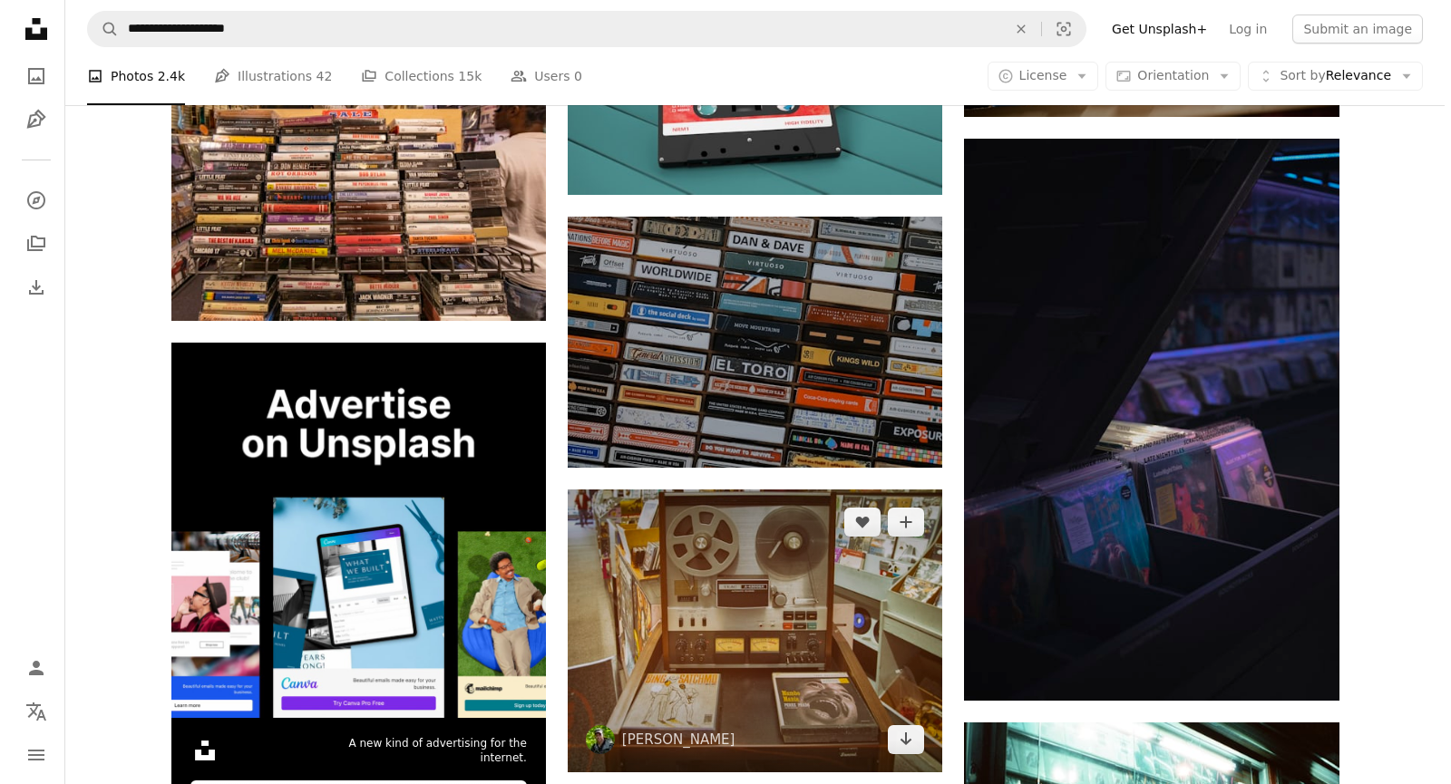
scroll to position [3174, 0]
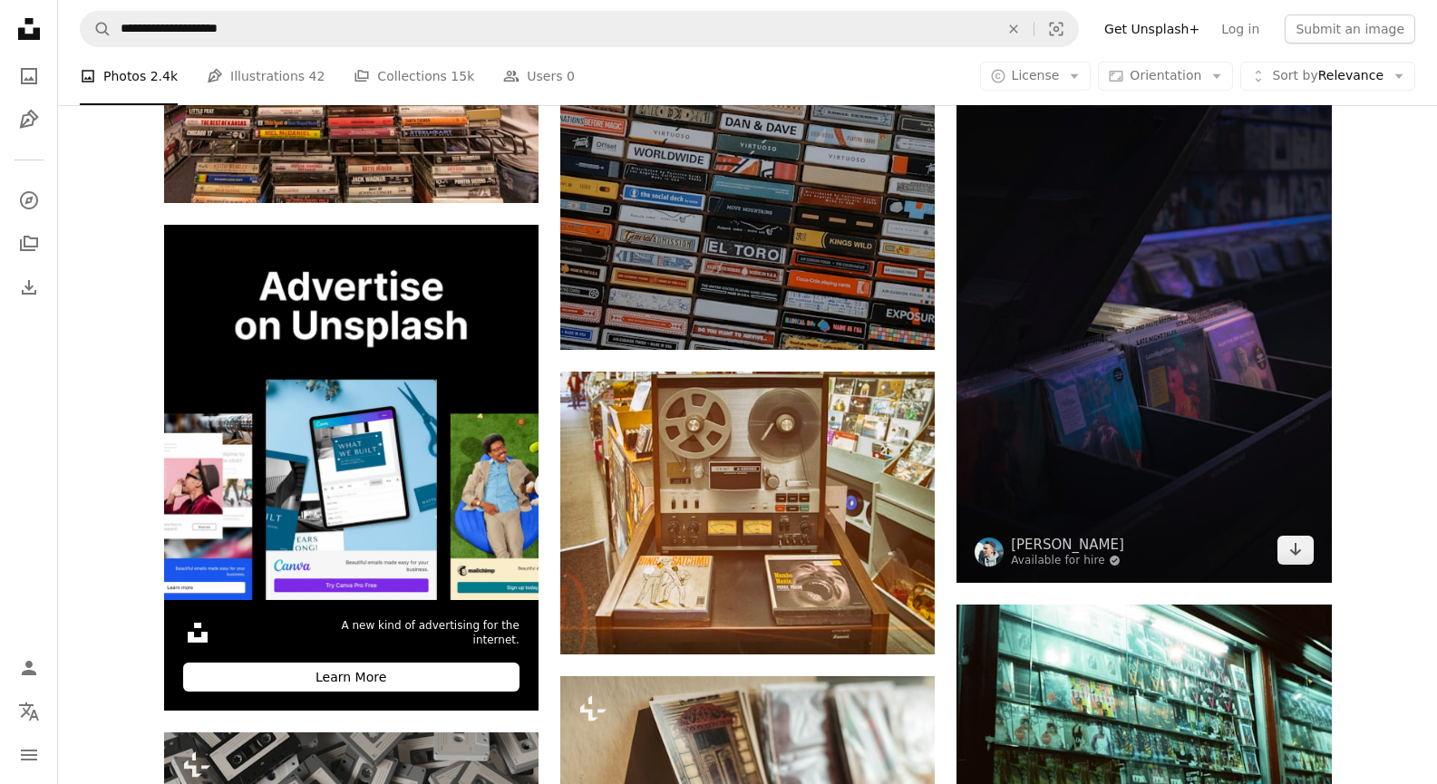
click at [1271, 351] on img at bounding box center [1144, 302] width 375 height 562
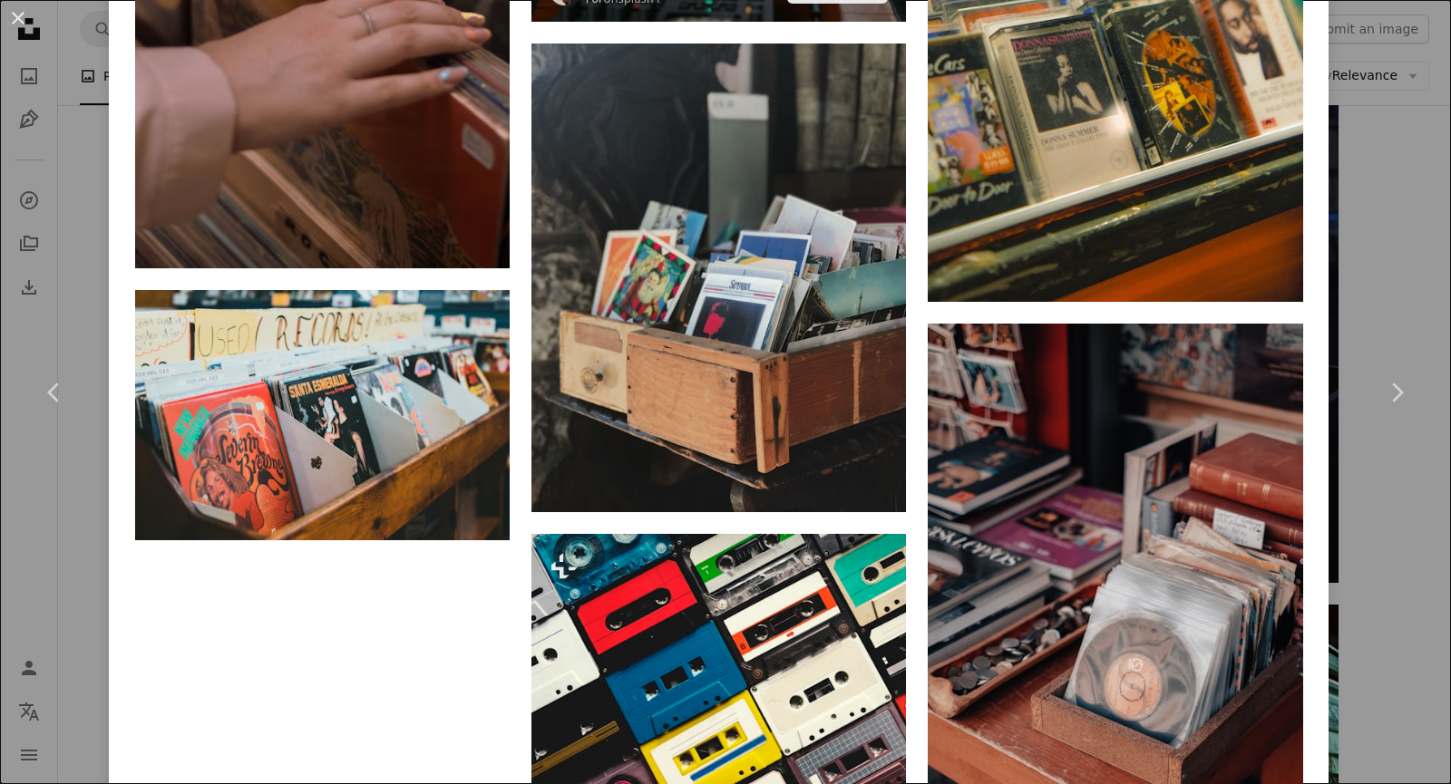
scroll to position [13541, 0]
